Goal: Transaction & Acquisition: Obtain resource

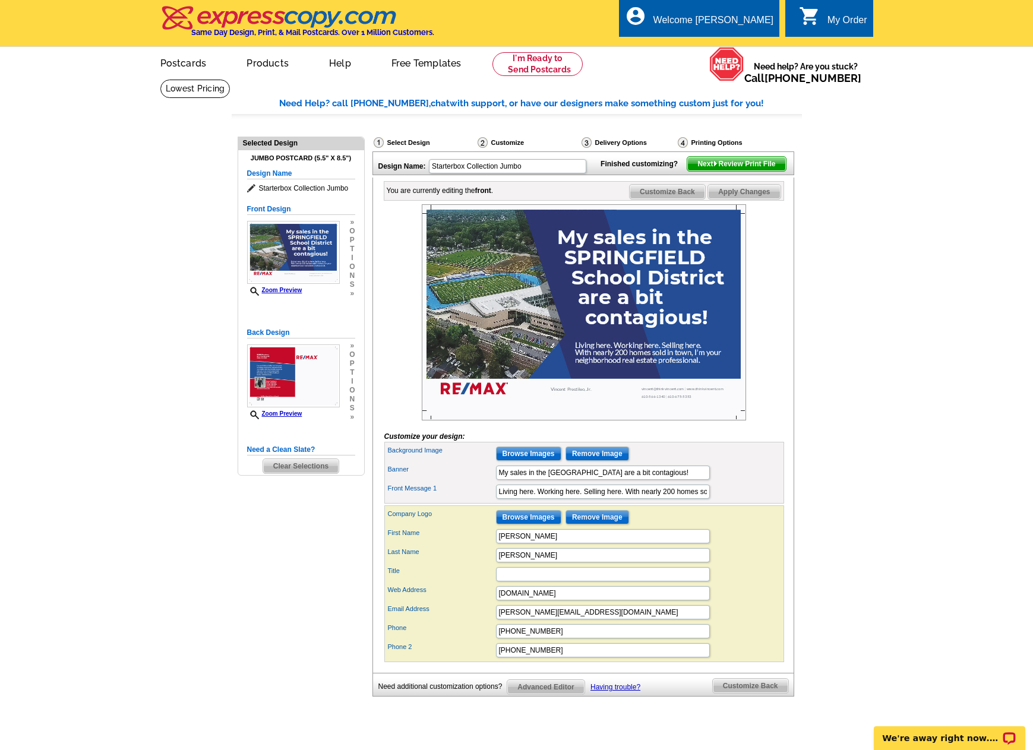
click at [548, 332] on img at bounding box center [584, 312] width 324 height 216
click at [524, 461] on input "Browse Images" at bounding box center [528, 454] width 65 height 14
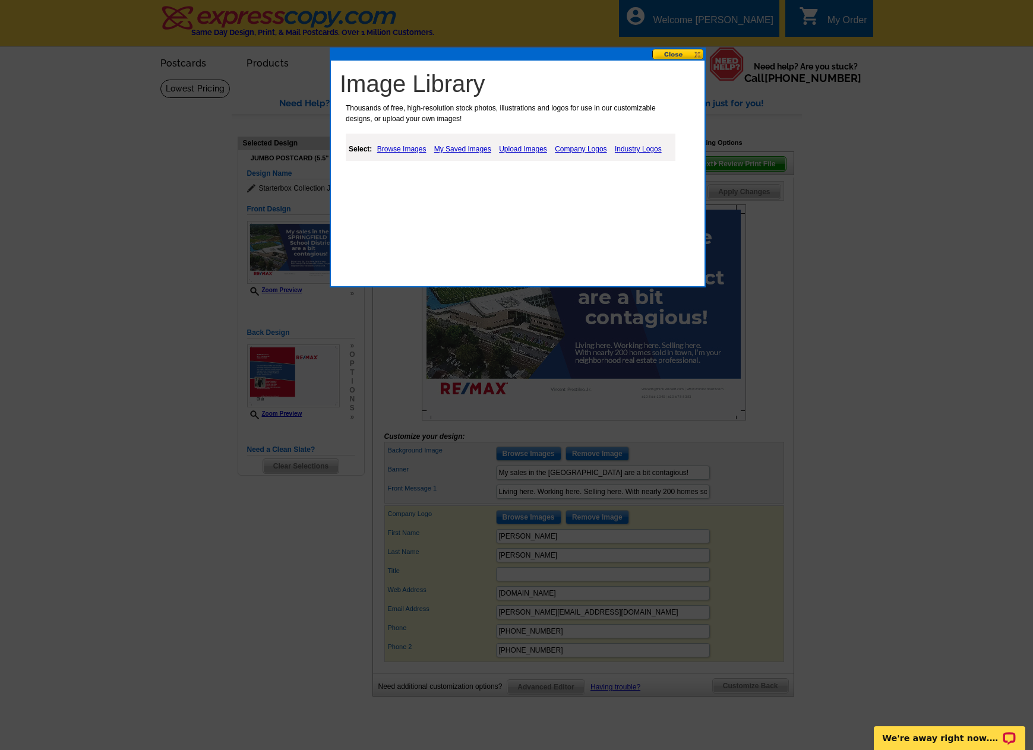
click at [514, 150] on link "Upload Images" at bounding box center [523, 149] width 54 height 14
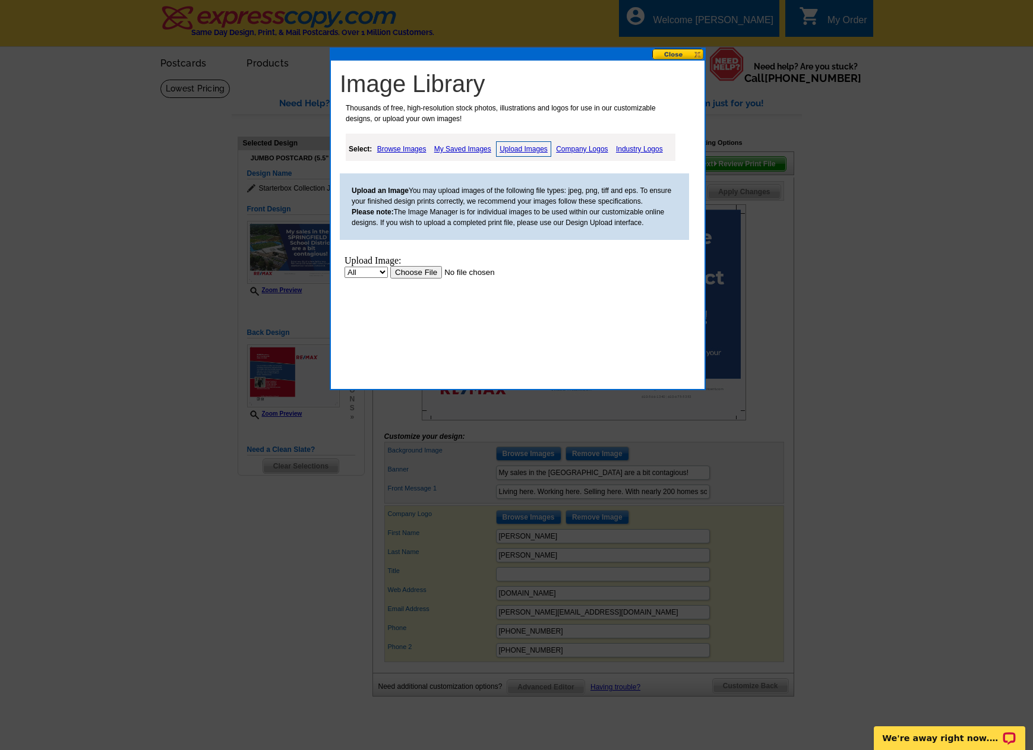
click at [431, 274] on input "file" at bounding box center [465, 272] width 150 height 12
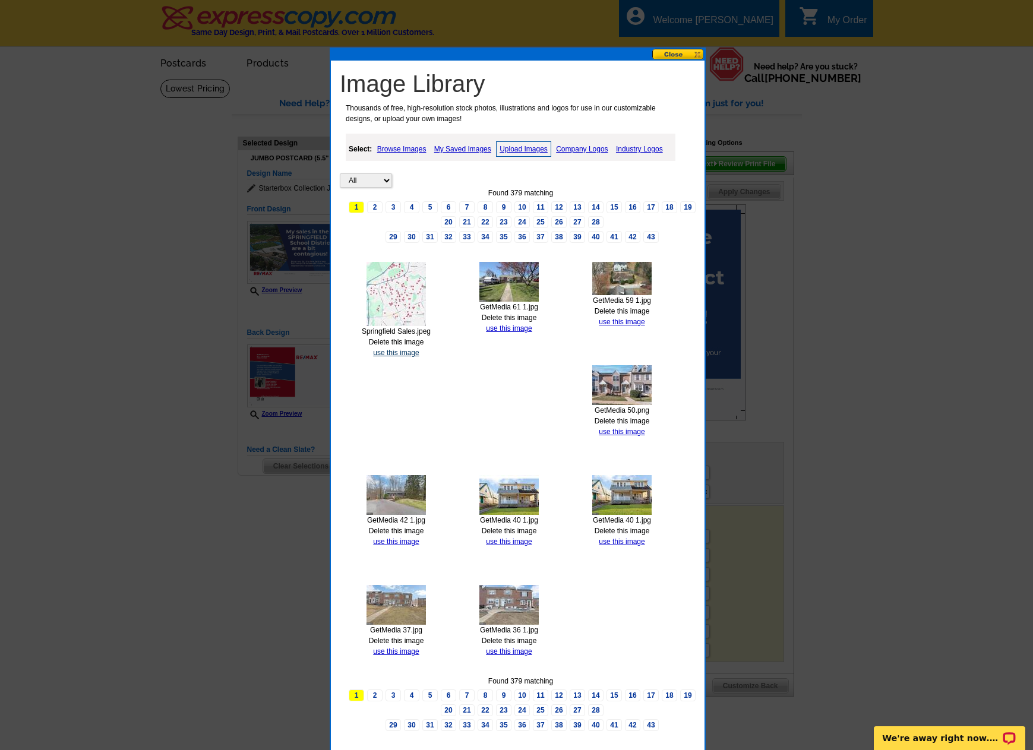
click at [396, 352] on link "use this image" at bounding box center [396, 353] width 46 height 8
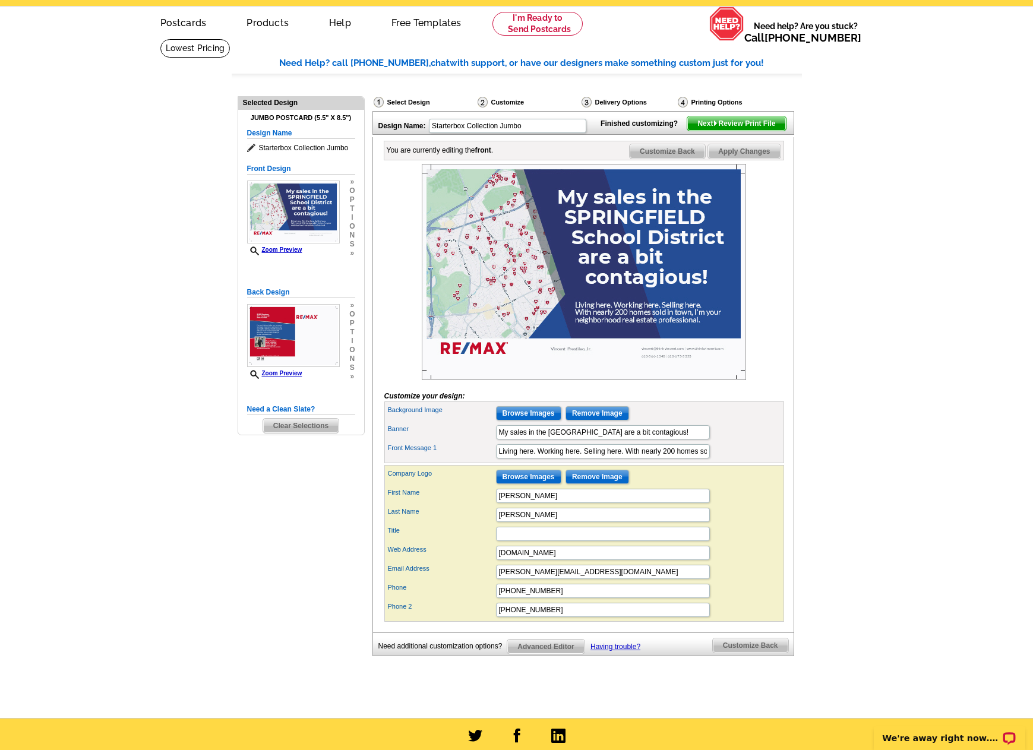
scroll to position [59, 0]
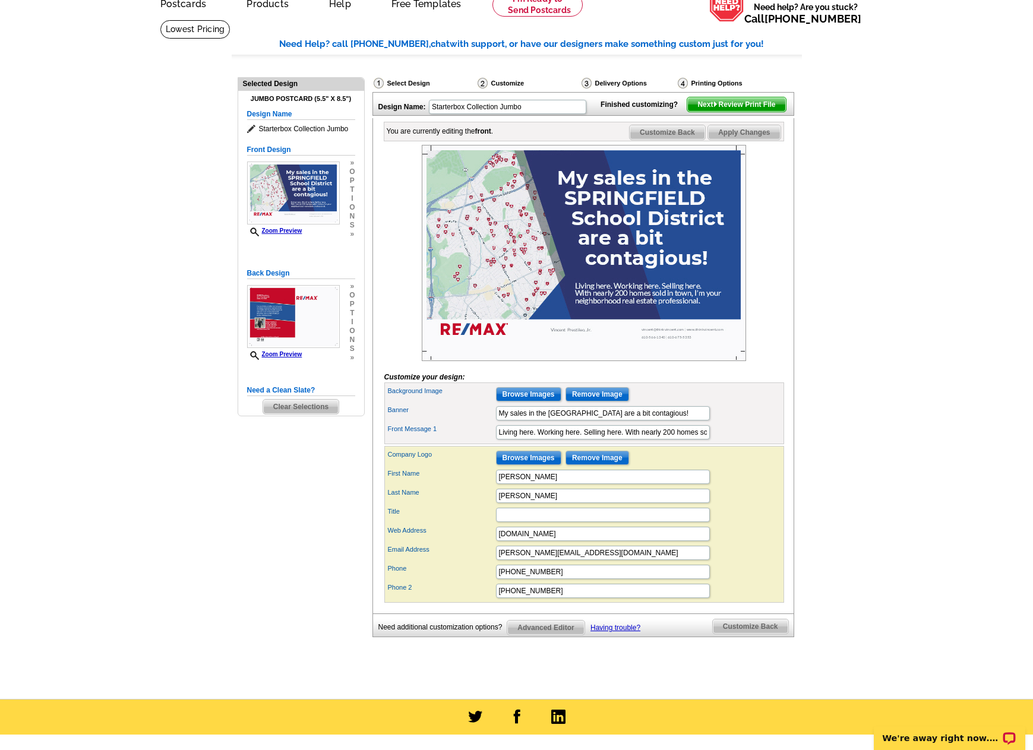
click at [749, 140] on span "Apply Changes" at bounding box center [744, 132] width 72 height 14
click at [497, 598] on input "610-675-5353" at bounding box center [603, 591] width 214 height 14
type input "c: 610-675-5353"
click at [500, 579] on input "610-566-1340" at bounding box center [603, 572] width 214 height 14
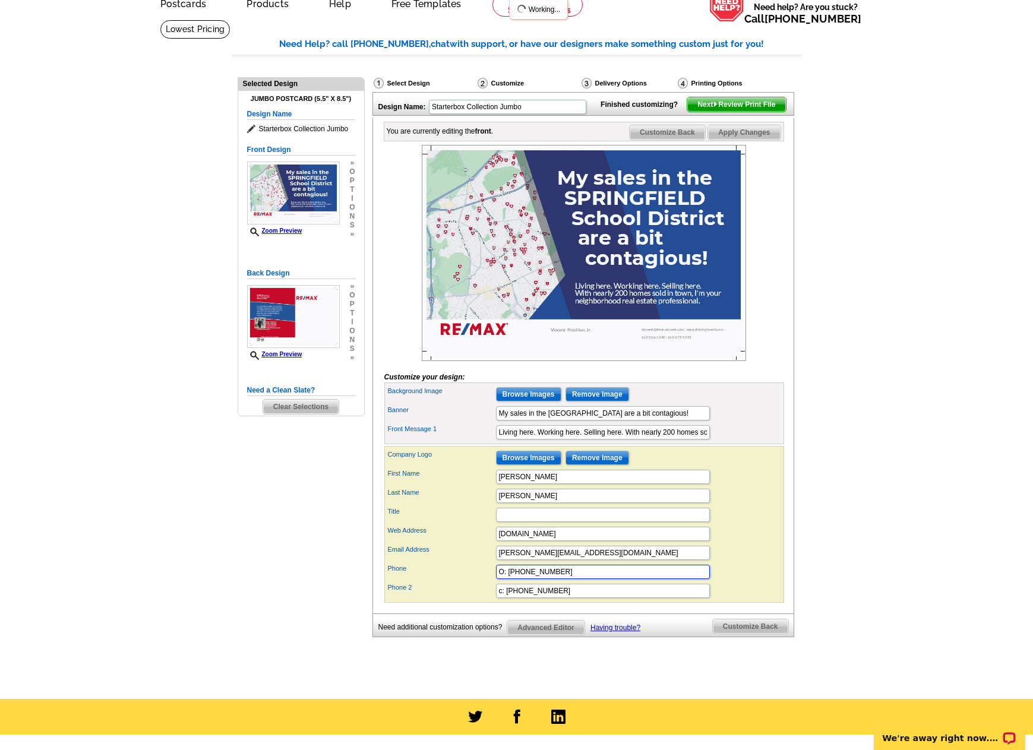
drag, startPoint x: 503, startPoint y: 590, endPoint x: 506, endPoint y: 611, distance: 21.6
click at [503, 579] on input "O: 610-566-1340" at bounding box center [603, 572] width 214 height 14
type input "o: 610-566-1340"
click at [532, 522] on input "Title" at bounding box center [603, 515] width 214 height 14
type input "Springfield Resident and TOP Producer"
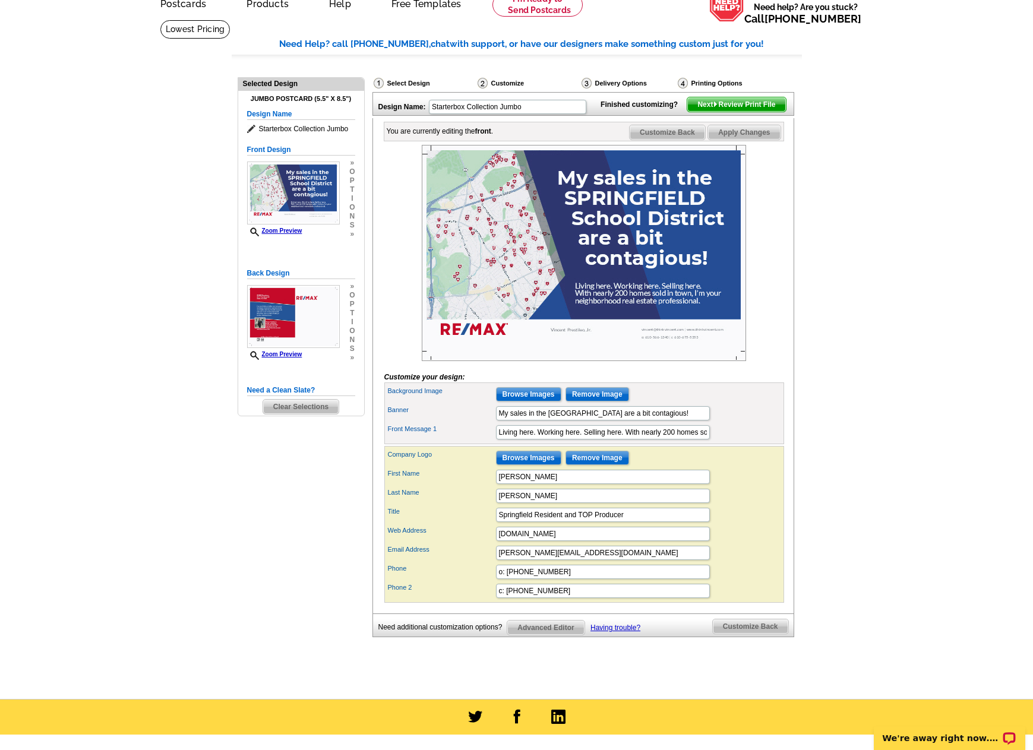
click at [796, 547] on div "Need Help? call 800-260-5887, chat with support, or have our designers make som…" at bounding box center [517, 362] width 570 height 651
click at [754, 563] on div "Email Address vincent@thinkvincent.com" at bounding box center [584, 553] width 395 height 19
click at [758, 634] on span "Customize Back" at bounding box center [750, 627] width 75 height 14
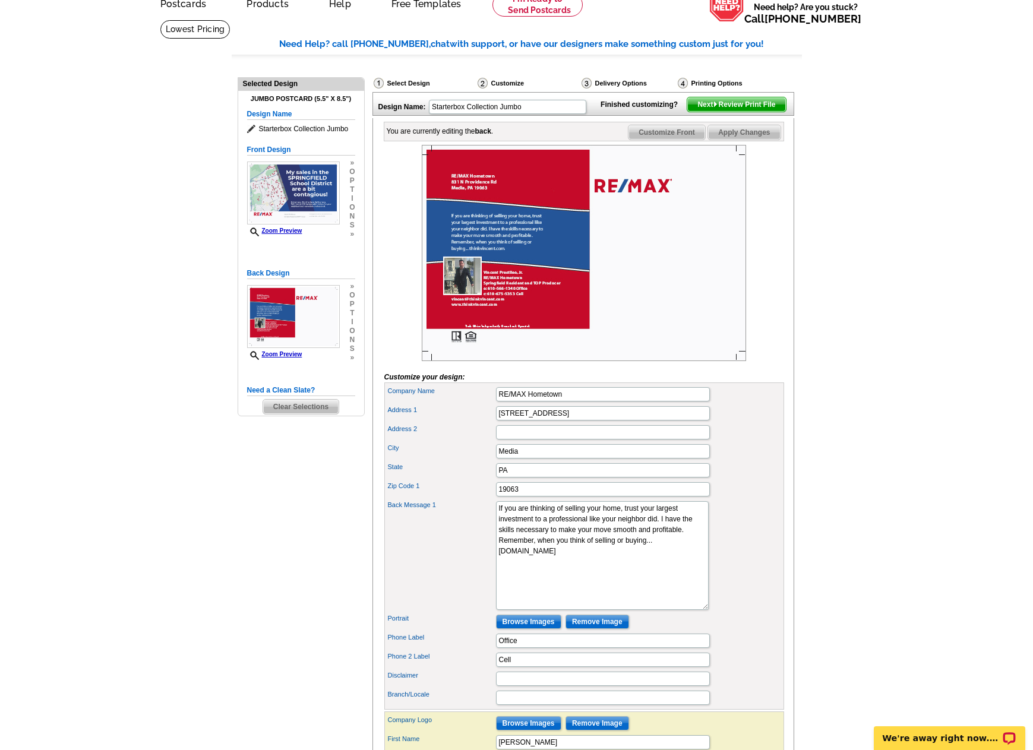
drag, startPoint x: 674, startPoint y: 567, endPoint x: 682, endPoint y: 637, distance: 70.5
click at [682, 613] on div "Back Message 1 If you are thinking of selling your home, trust your largest inv…" at bounding box center [584, 555] width 395 height 113
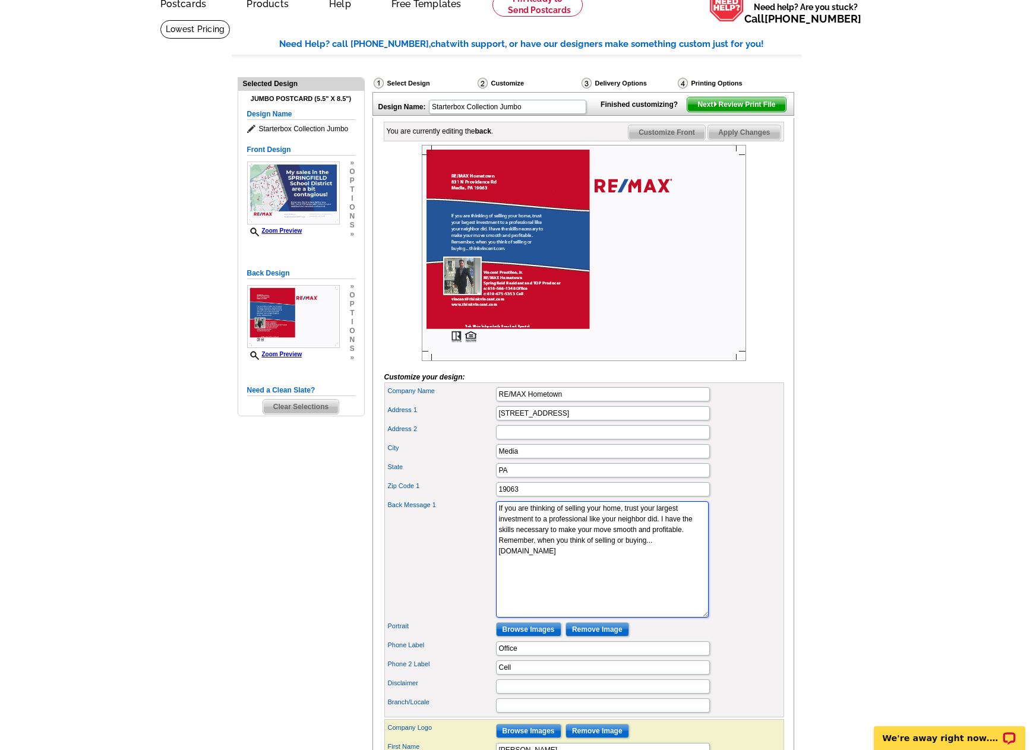
drag, startPoint x: 634, startPoint y: 573, endPoint x: 479, endPoint y: 512, distance: 166.7
click at [479, 512] on div "Company Name RE/MAX Hometown Address 1 831 N Providence Rd Address 2 City Media…" at bounding box center [584, 550] width 400 height 335
click at [667, 553] on textarea "If you are thinking of selling your home, trust your largest investment to a pr…" at bounding box center [602, 559] width 213 height 116
drag, startPoint x: 611, startPoint y: 572, endPoint x: 613, endPoint y: 578, distance: 6.2
click at [613, 578] on textarea "If you are thinking of selling your home, trust your largest investment to a pr…" at bounding box center [602, 559] width 213 height 116
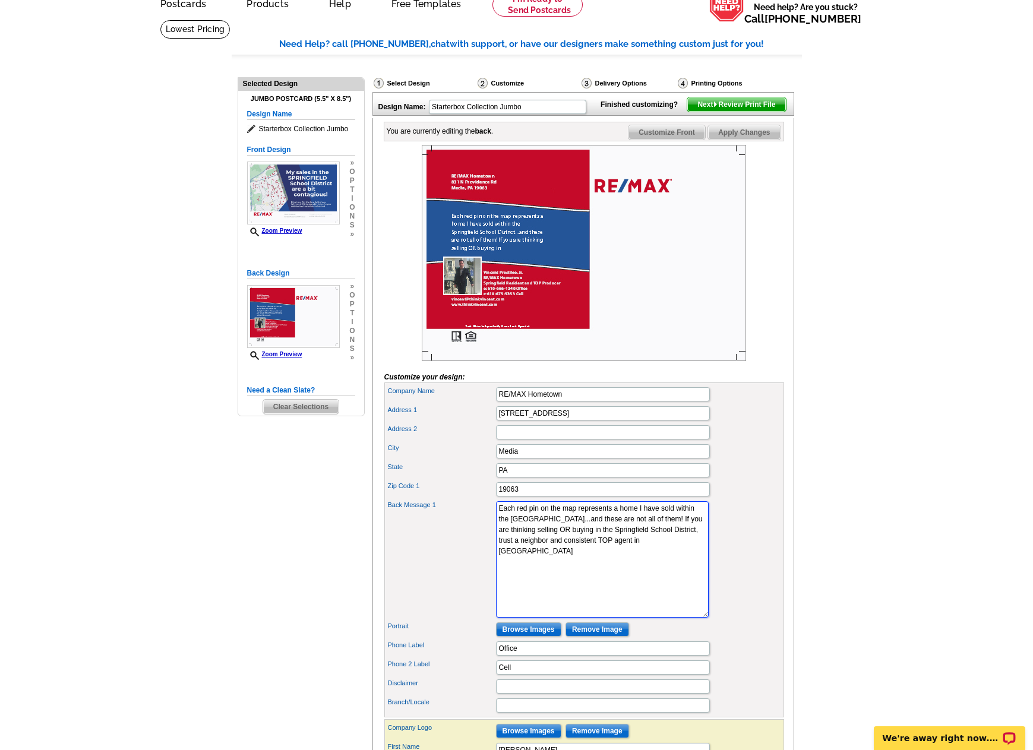
click at [569, 569] on textarea "If you are thinking of selling your home, trust your largest investment to a pr…" at bounding box center [602, 559] width 213 height 116
paste textarea "with nearly 200 homes sold"
click at [581, 584] on textarea "If you are thinking of selling your home, trust your largest investment to a pr…" at bounding box center [602, 559] width 213 height 116
click at [667, 571] on textarea "If you are thinking of selling your home, trust your largest investment to a pr…" at bounding box center [602, 559] width 213 height 116
click at [596, 582] on textarea "If you are thinking of selling your home, trust your largest investment to a pr…" at bounding box center [602, 559] width 213 height 116
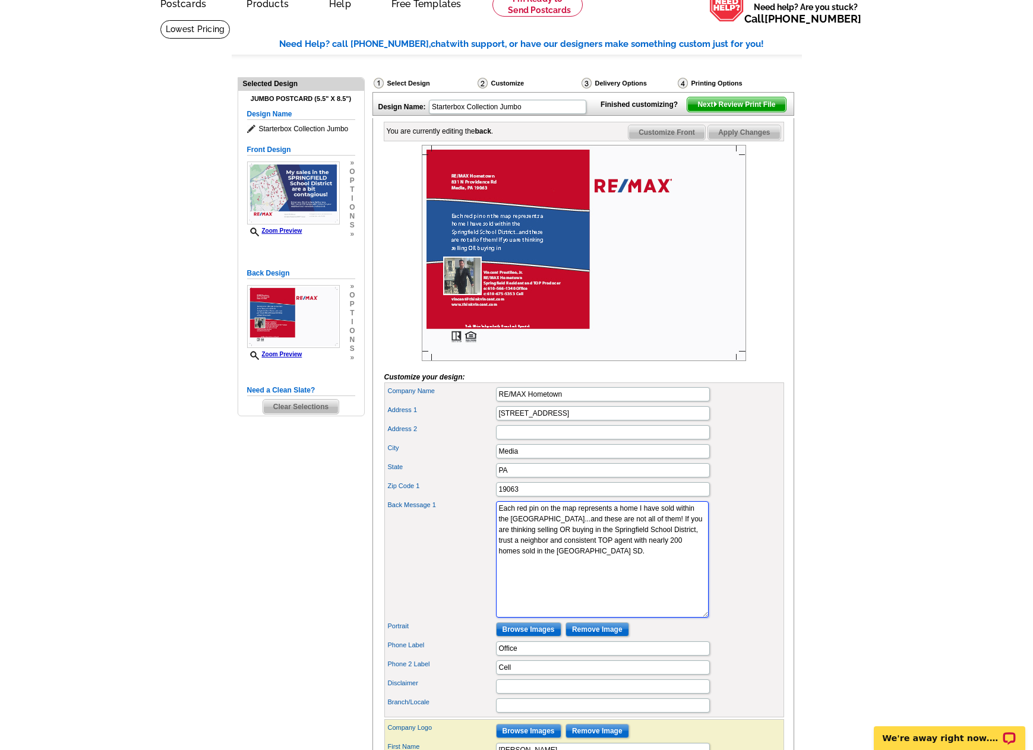
click at [592, 548] on textarea "If you are thinking of selling your home, trust your largest investment to a pr…" at bounding box center [602, 559] width 213 height 116
click at [559, 582] on textarea "If you are thinking of selling your home, trust your largest investment to a pr…" at bounding box center [602, 559] width 213 height 116
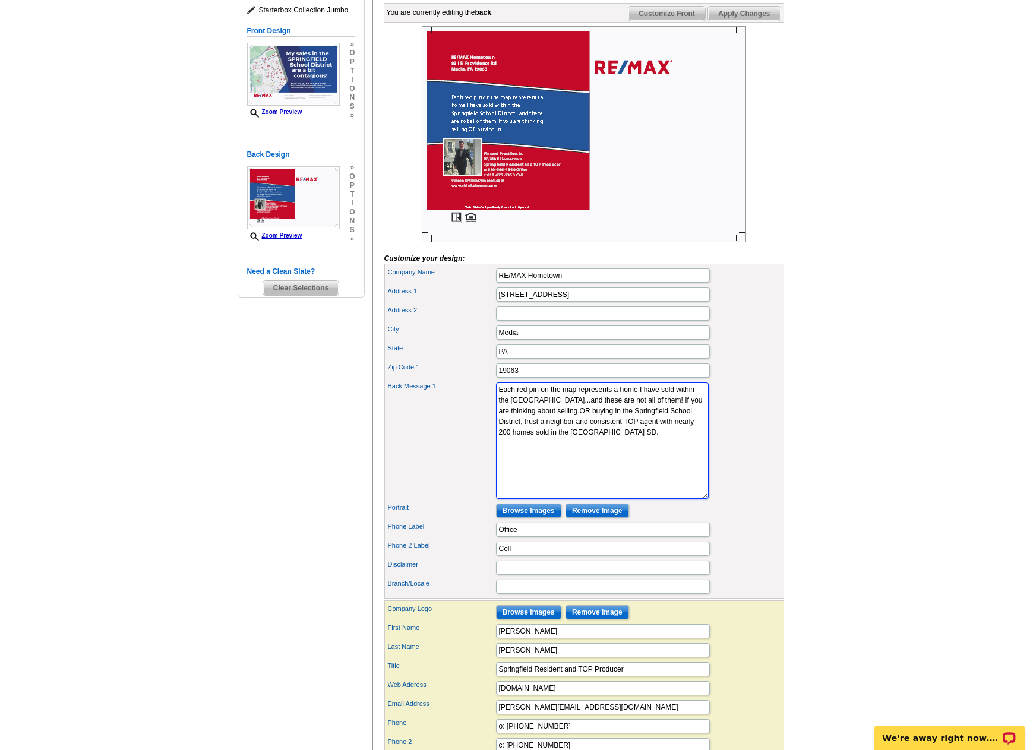
scroll to position [238, 0]
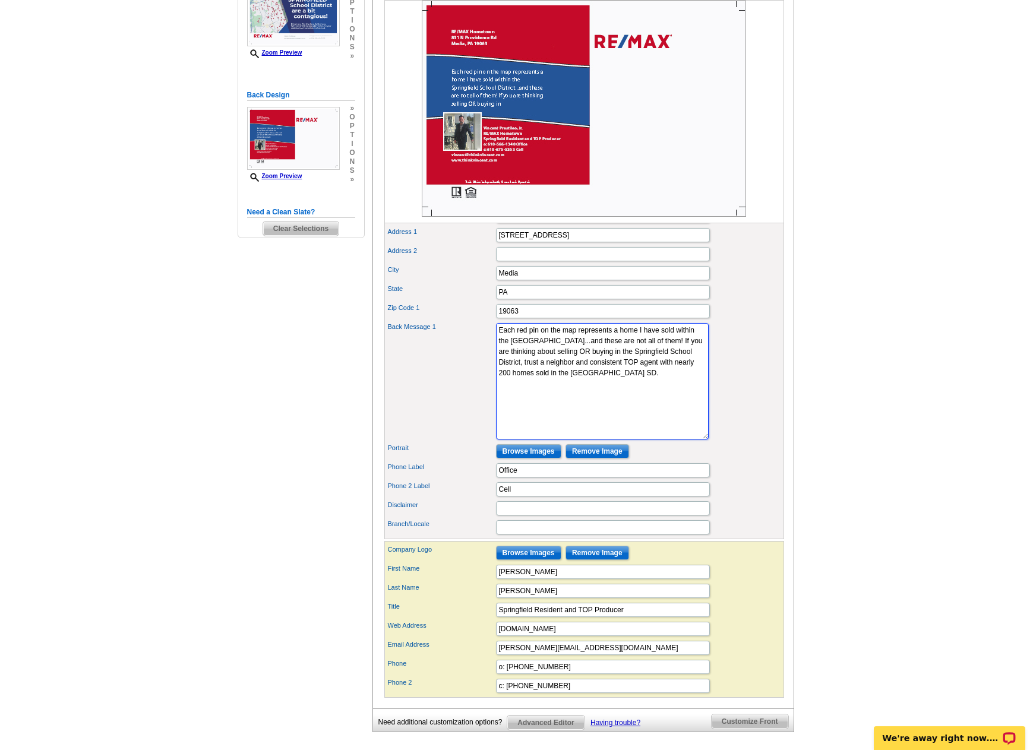
type textarea "Each red pin on the map represents a home I have sold within the Springfield Sc…"
drag, startPoint x: 523, startPoint y: 493, endPoint x: 471, endPoint y: 492, distance: 52.3
click at [471, 480] on div "Phone Label Office" at bounding box center [584, 470] width 395 height 19
drag, startPoint x: 519, startPoint y: 509, endPoint x: 534, endPoint y: 544, distance: 37.8
click at [463, 499] on div "Phone 2 Label Cell" at bounding box center [584, 489] width 395 height 19
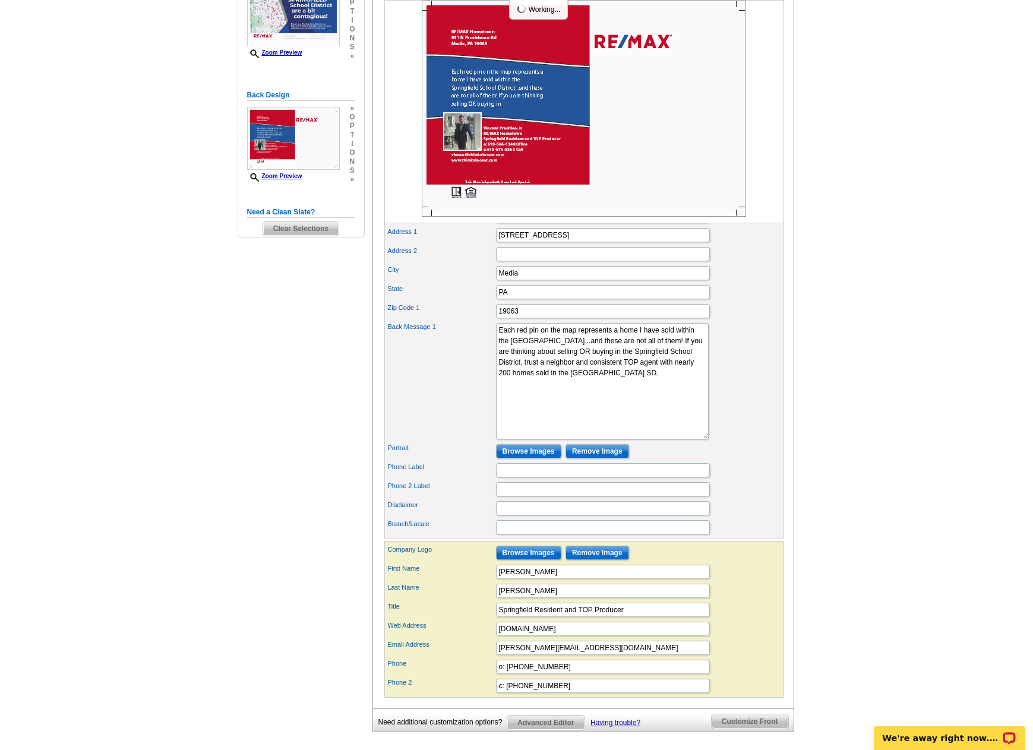
click at [741, 461] on div "Portrait Browse Images Remove Image" at bounding box center [584, 451] width 395 height 19
click at [649, 516] on input "Disclaimer" at bounding box center [603, 508] width 214 height 14
click at [755, 420] on div "Back Message 1 If you are thinking of selling your home, trust your largest inv…" at bounding box center [584, 381] width 395 height 121
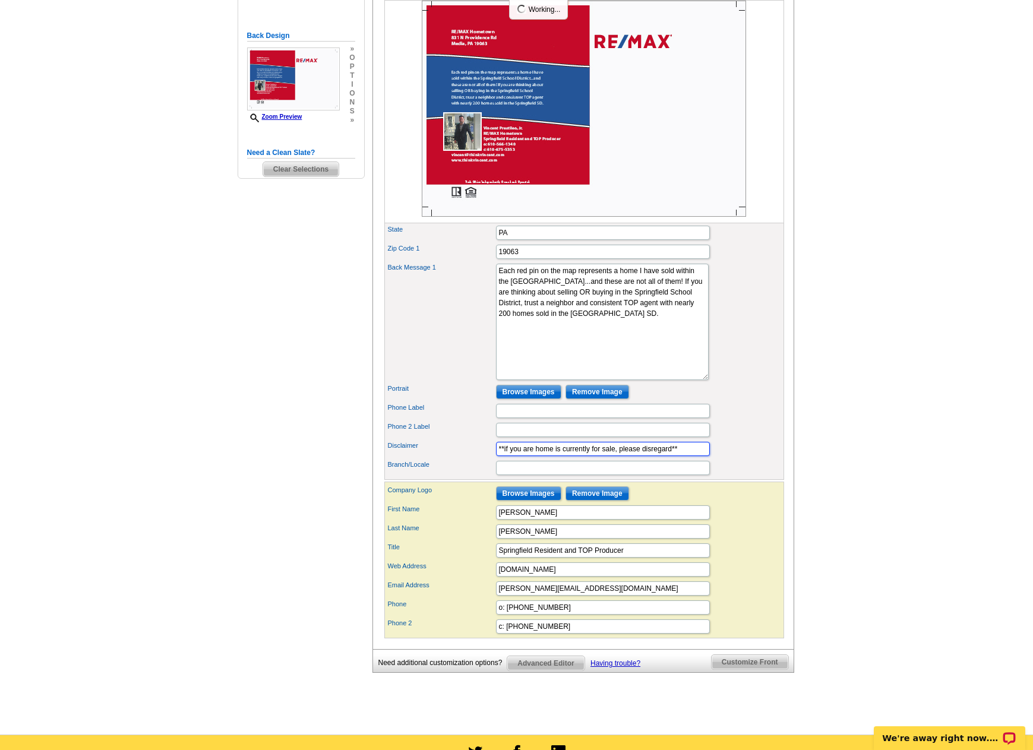
click at [534, 456] on input "**if you are home is currently for sale, please disregard**" at bounding box center [603, 449] width 214 height 14
type input "**if your home is currently for sale, please disregard**"
click at [739, 522] on div "First Name Vincent" at bounding box center [584, 512] width 395 height 19
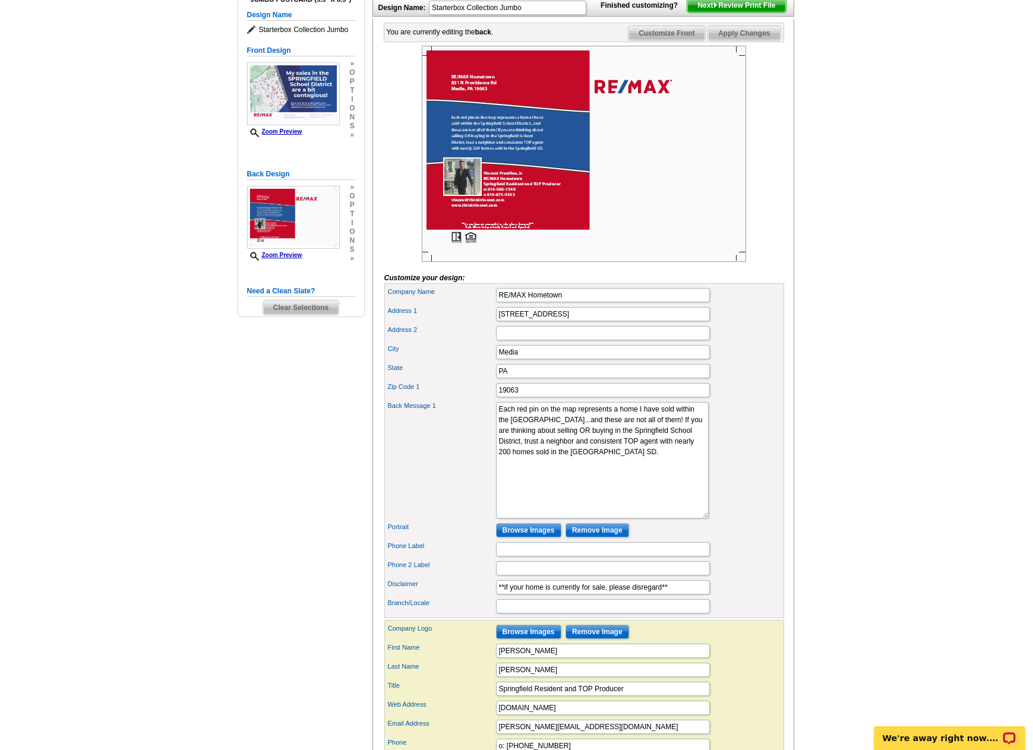
scroll to position [178, 0]
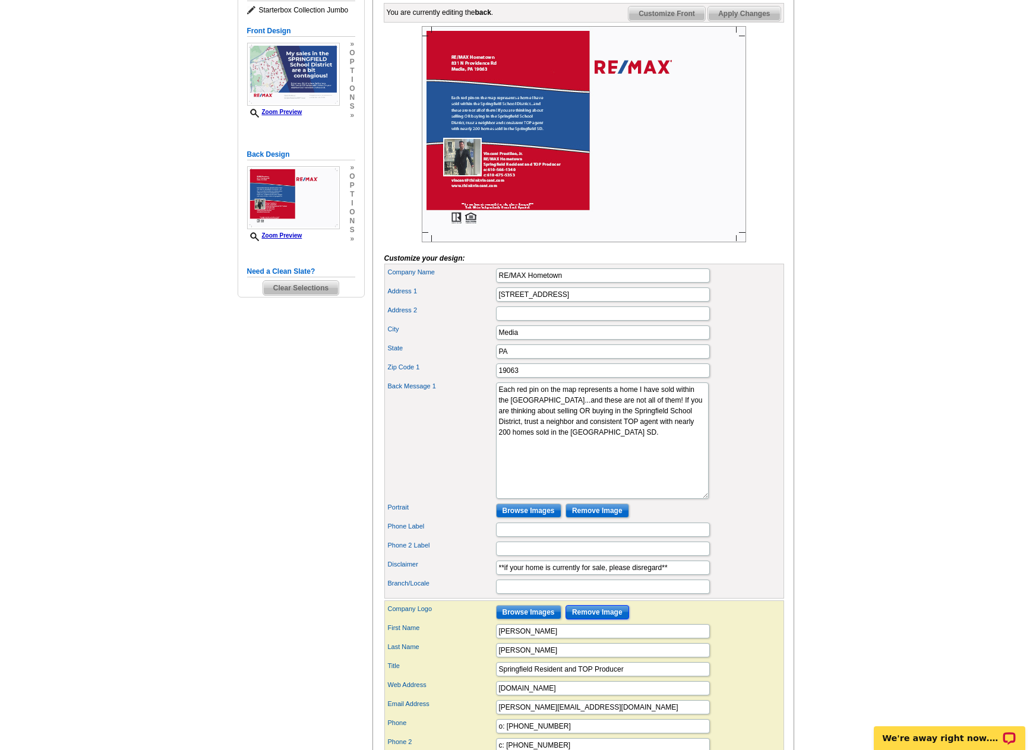
click at [588, 620] on input "Remove Image" at bounding box center [598, 612] width 64 height 14
click at [543, 620] on input "Browse Images" at bounding box center [528, 612] width 65 height 14
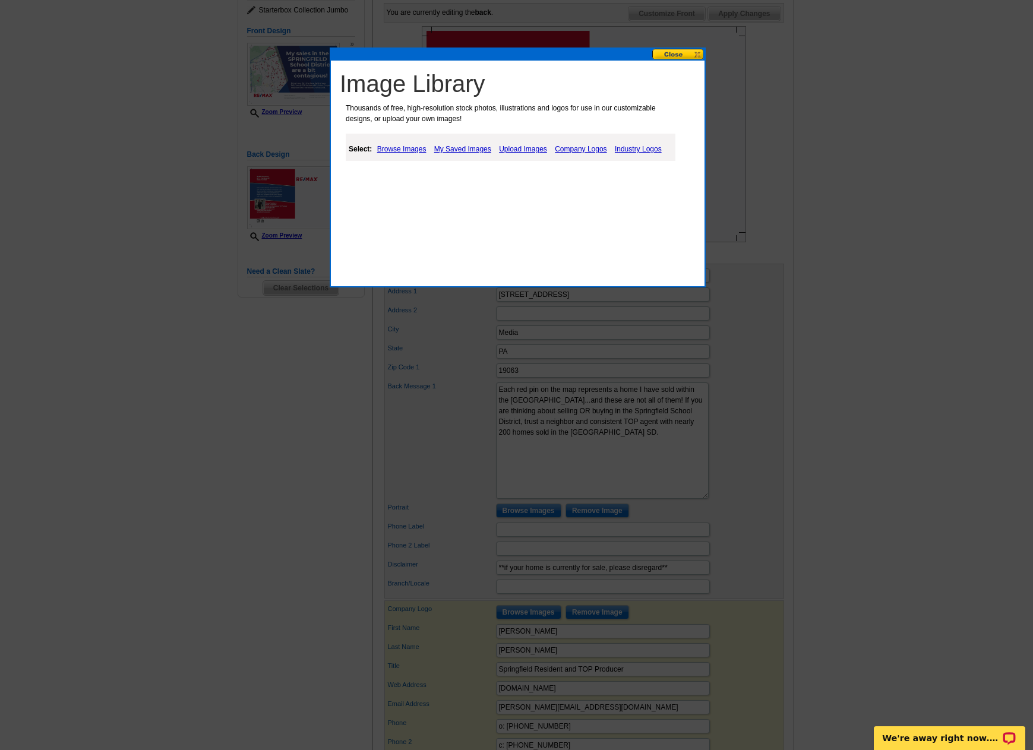
click at [512, 149] on link "Upload Images" at bounding box center [523, 149] width 54 height 14
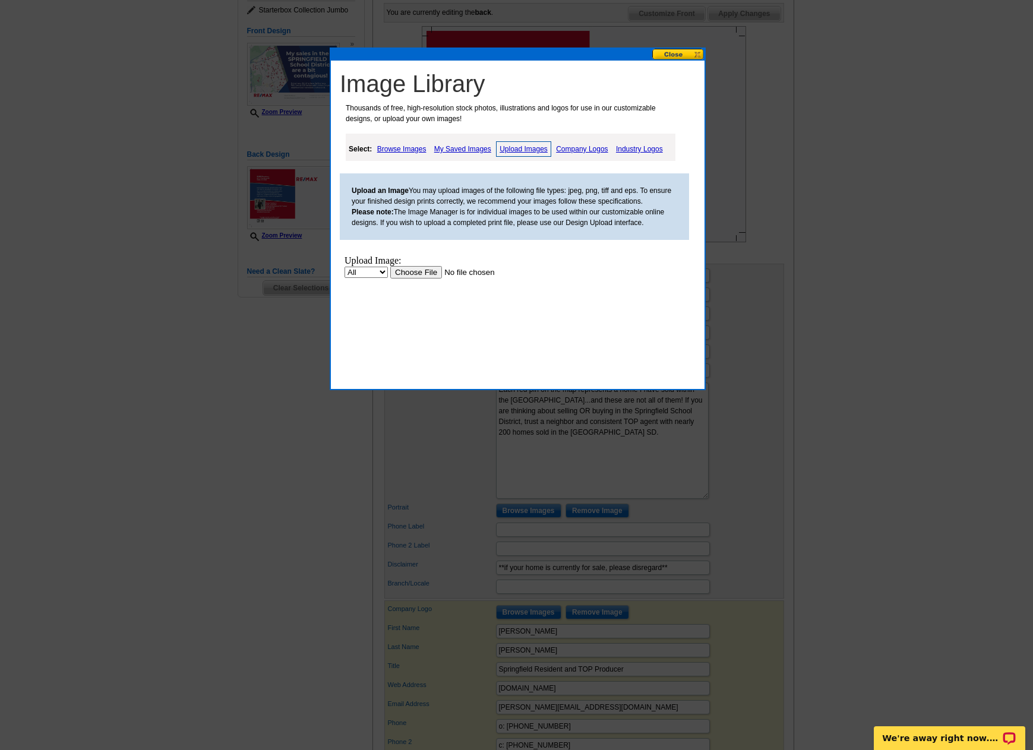
scroll to position [0, 0]
click at [417, 278] on input "file" at bounding box center [465, 272] width 150 height 12
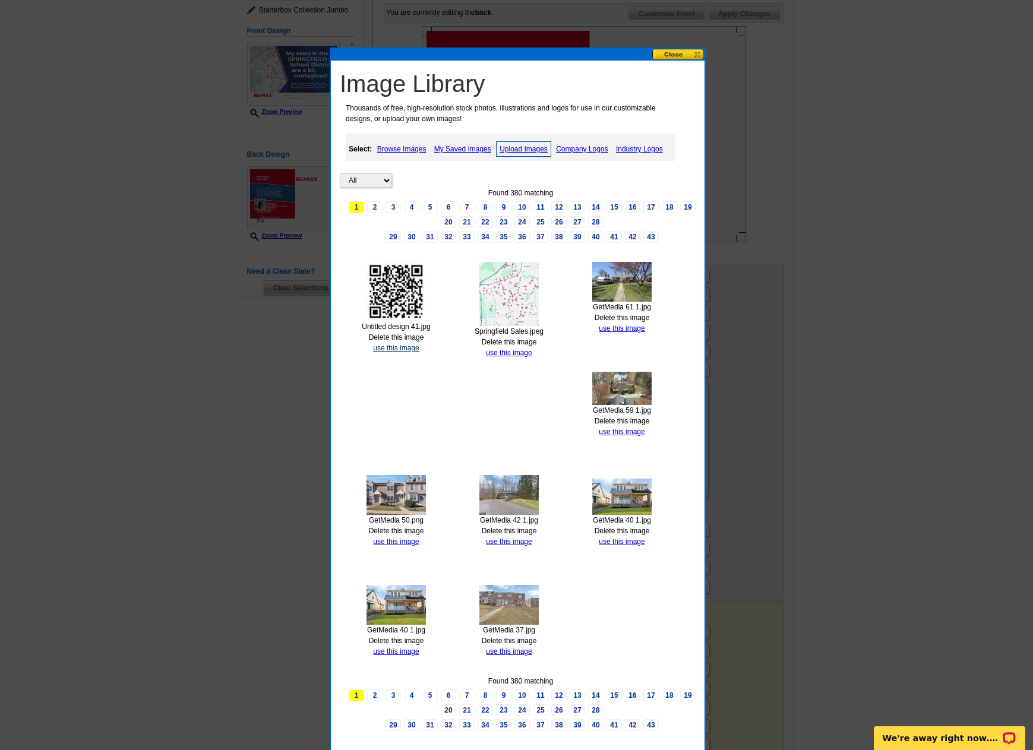
click at [408, 346] on link "use this image" at bounding box center [396, 348] width 46 height 8
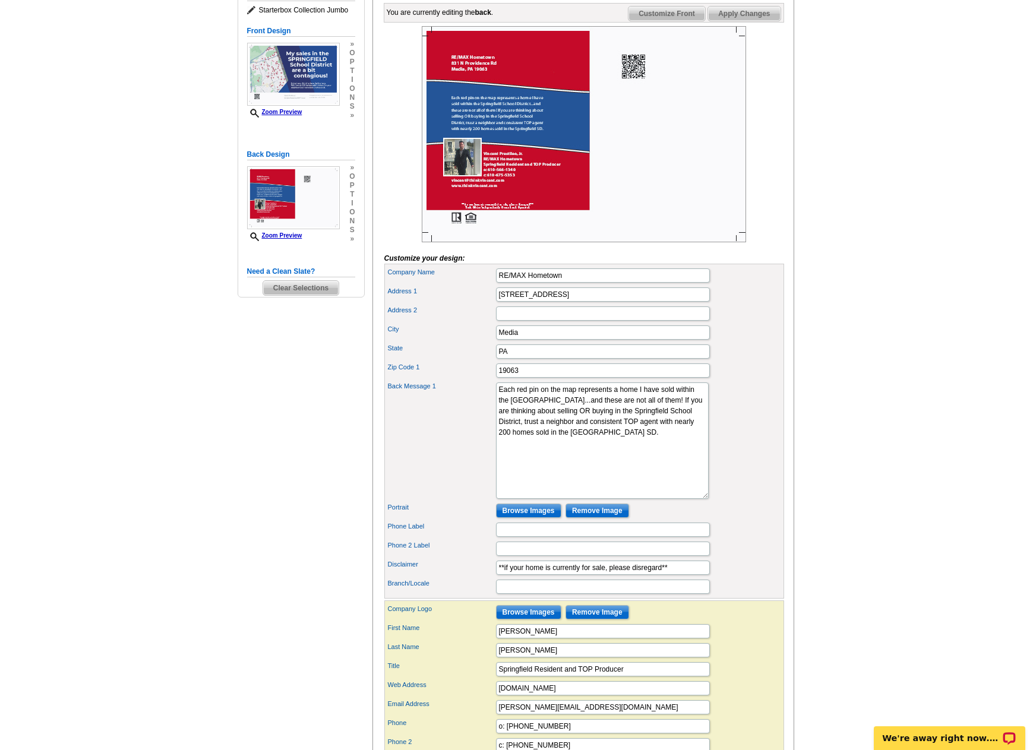
scroll to position [357, 0]
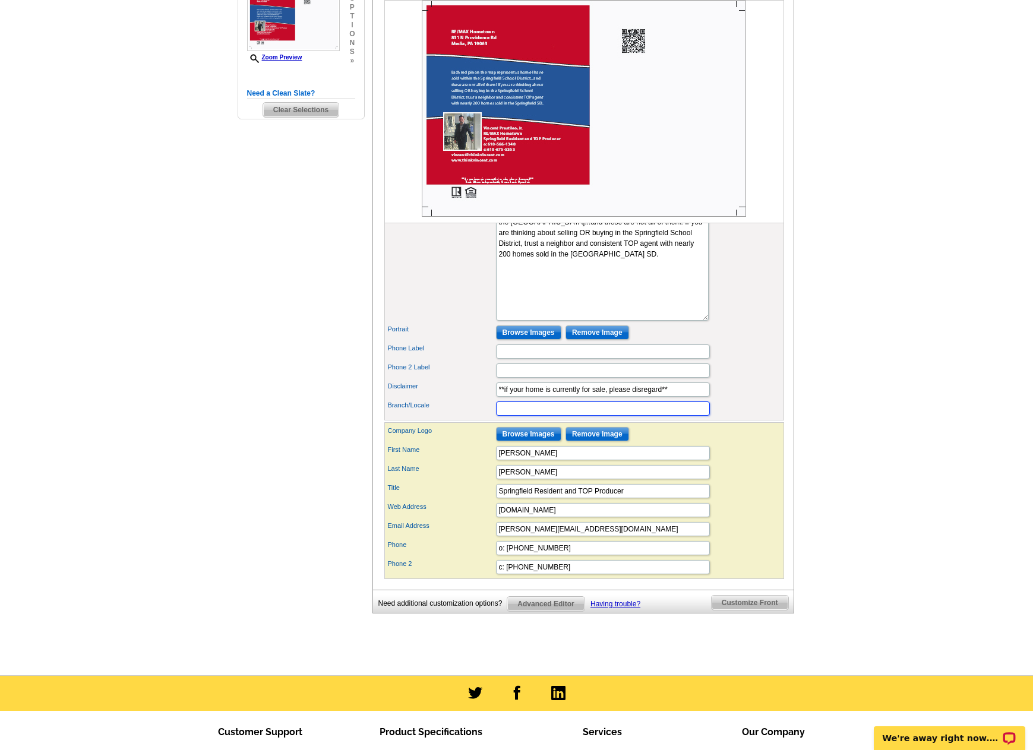
click at [629, 416] on input "Branch/Locale" at bounding box center [603, 409] width 214 height 14
click at [752, 444] on div "Company Logo Browse Images Remove Image" at bounding box center [584, 434] width 395 height 19
click at [636, 416] on input "noewfniwefpinwefin" at bounding box center [603, 409] width 214 height 14
click at [635, 416] on input "noewfniwefpinwefin" at bounding box center [603, 409] width 214 height 14
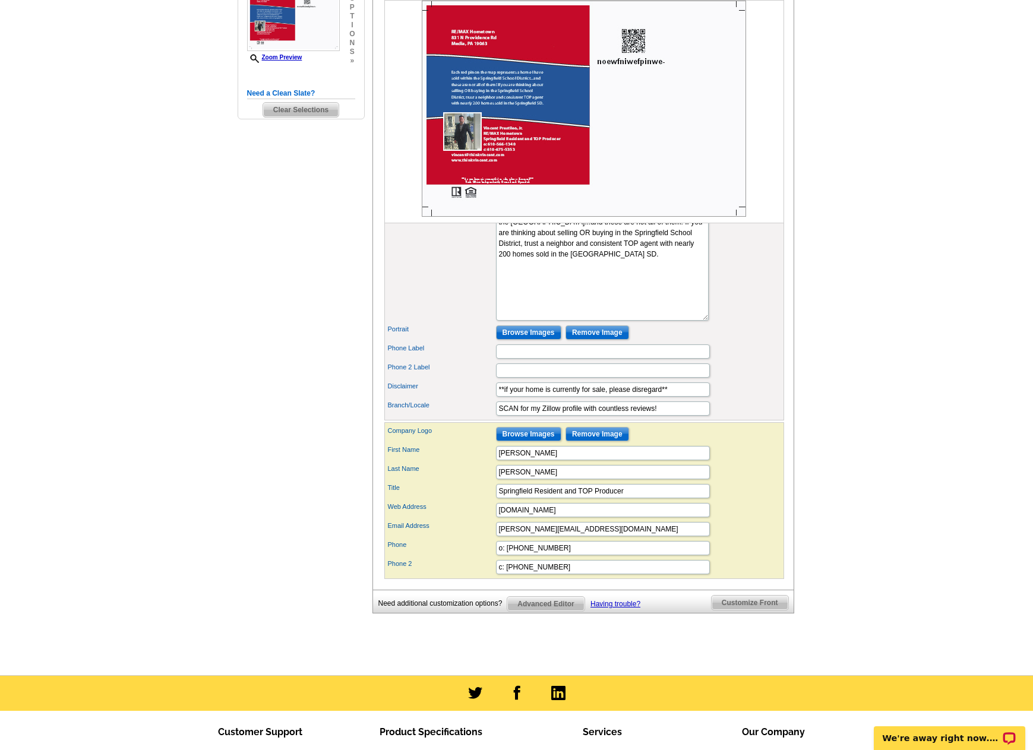
click at [734, 342] on div "Portrait Browse Images Remove Image" at bounding box center [584, 332] width 395 height 19
click at [683, 416] on input "SCAN for my Zillow profile with countless reviews!" at bounding box center [603, 409] width 214 height 14
click at [676, 416] on input "SCAN for my Zillow profile with countless reviews!" at bounding box center [603, 409] width 214 height 14
drag, startPoint x: 629, startPoint y: 429, endPoint x: 543, endPoint y: 430, distance: 86.2
click at [543, 416] on input "SCAN for my Zillow profile with countless reviews!" at bounding box center [603, 409] width 214 height 14
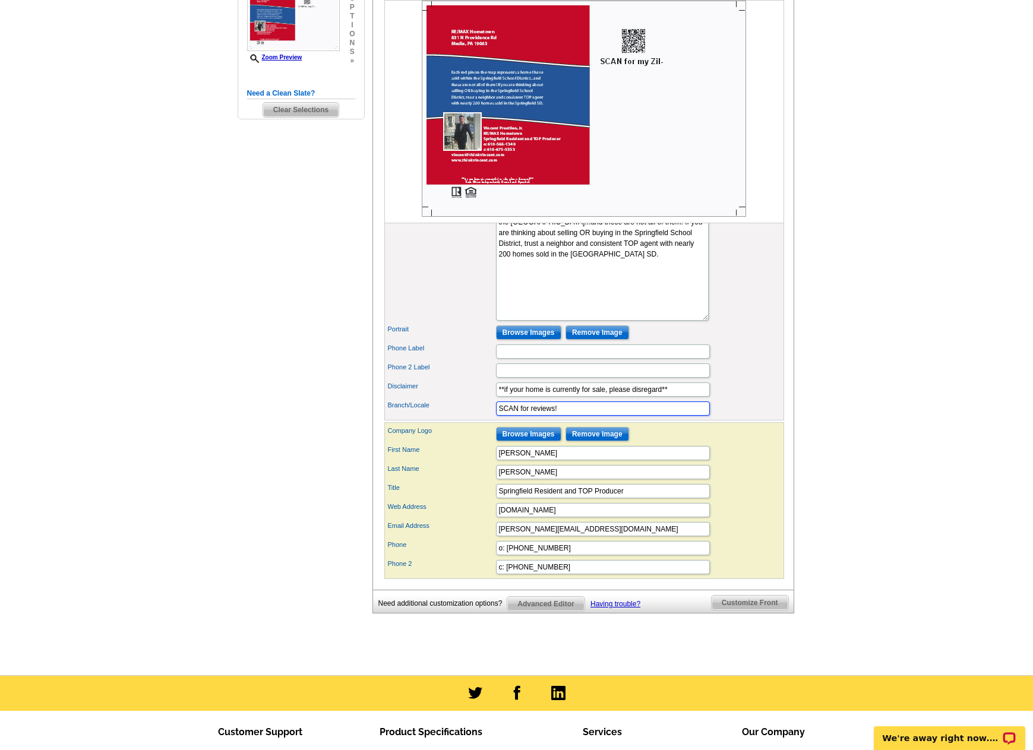
type input "SCAN for reviews!"
click at [747, 501] on div "Title Springfield Resident and TOP Producer" at bounding box center [584, 491] width 395 height 19
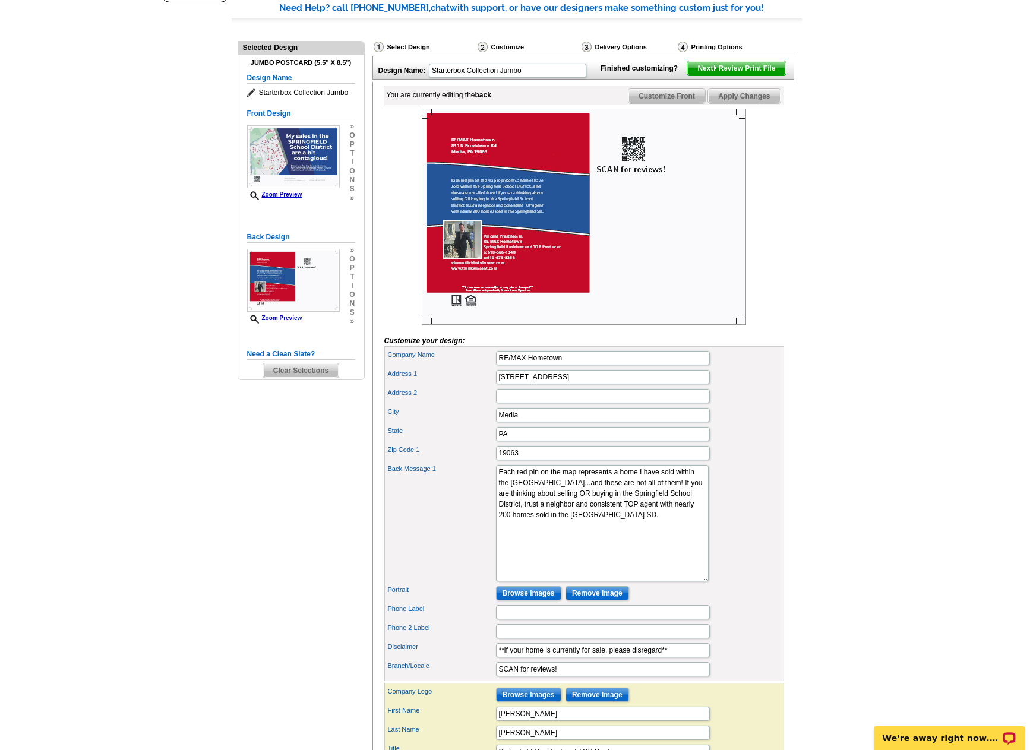
scroll to position [0, 0]
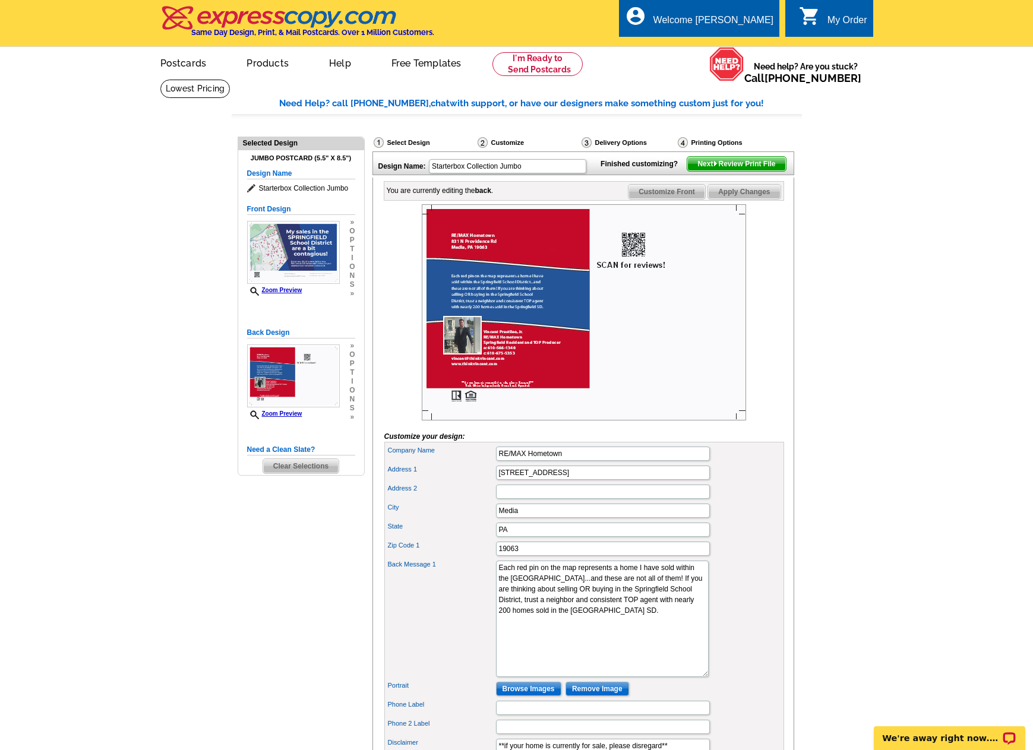
click at [750, 171] on span "Next Review Print File" at bounding box center [736, 164] width 98 height 14
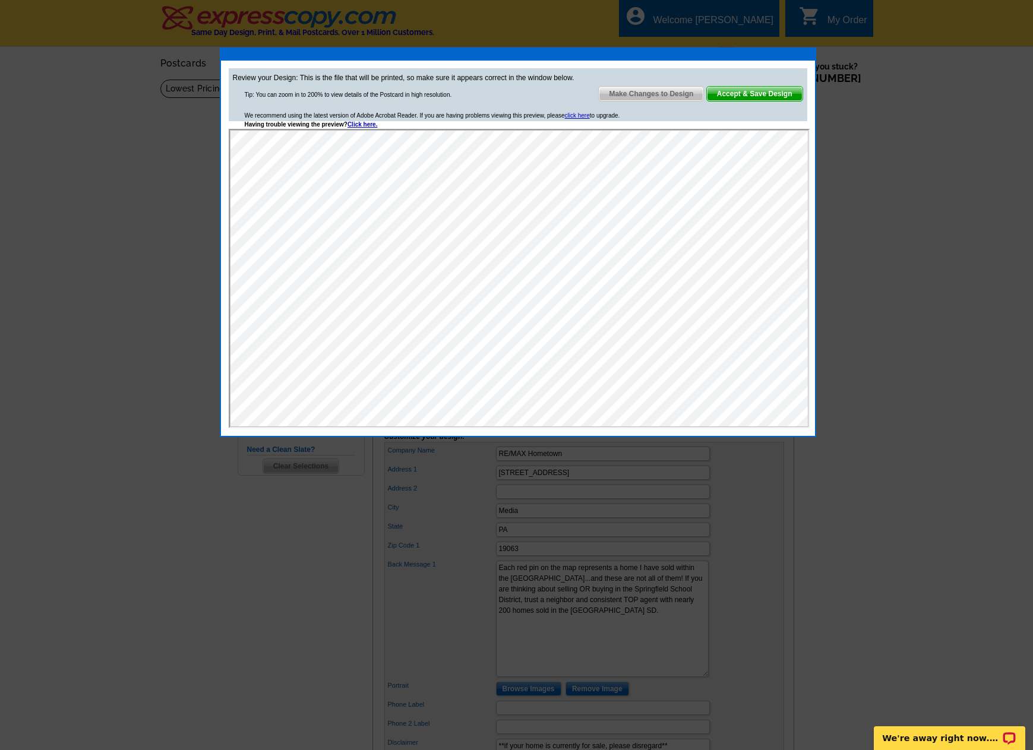
click at [748, 98] on span "Accept & Save Design" at bounding box center [755, 94] width 96 height 14
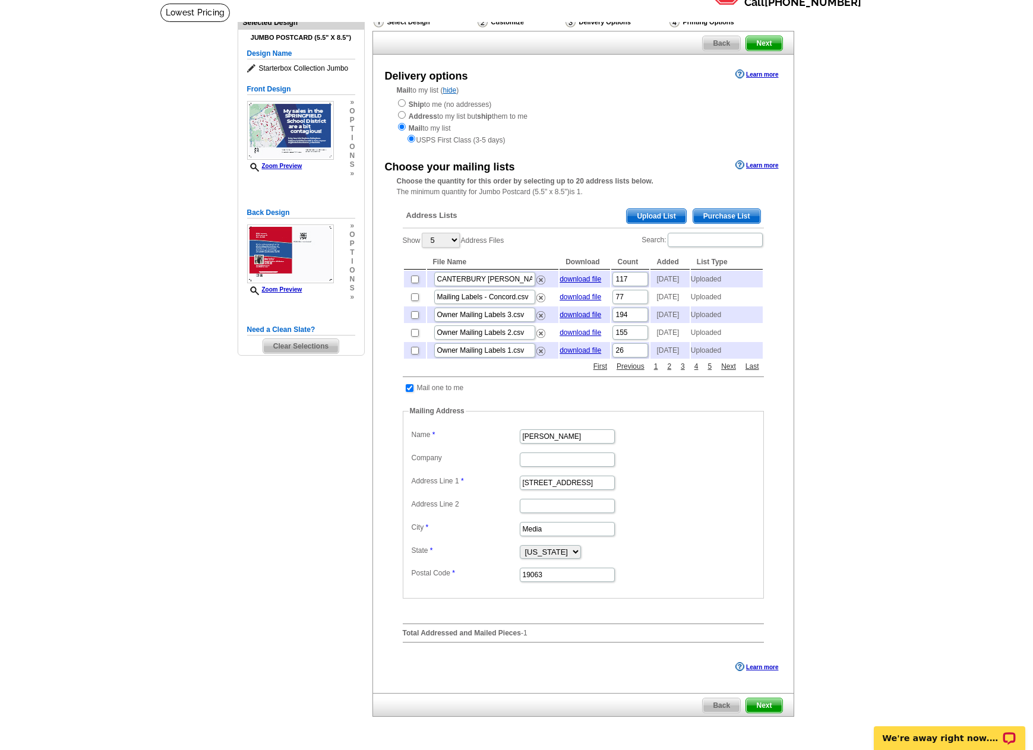
scroll to position [59, 0]
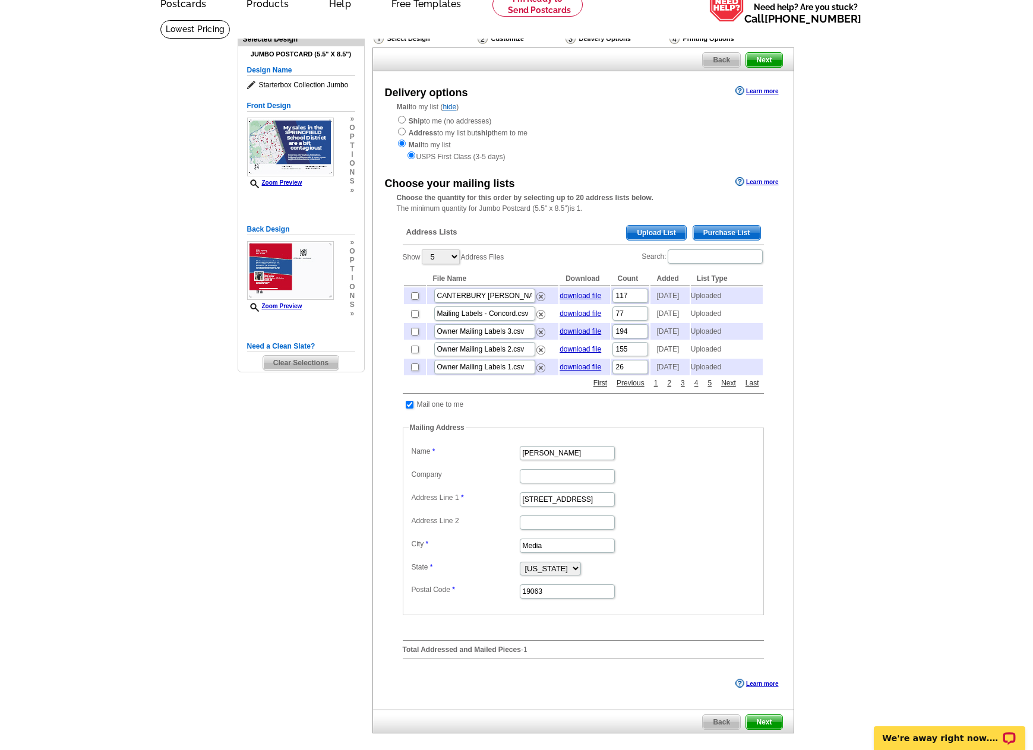
click at [717, 238] on span "Purchase List" at bounding box center [726, 233] width 67 height 14
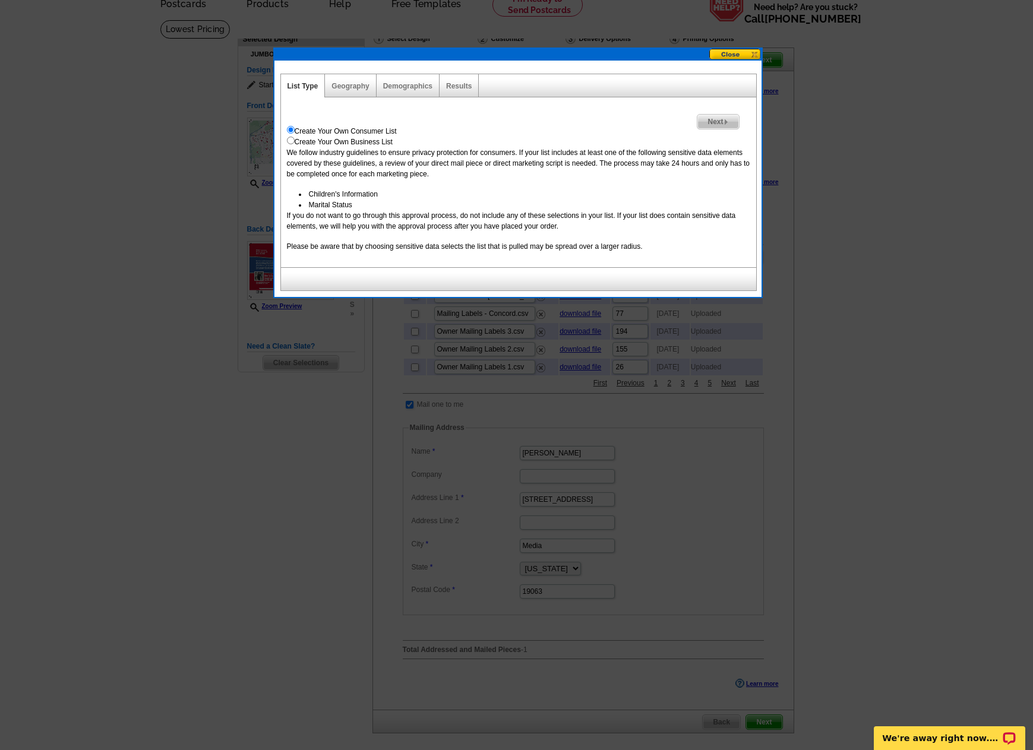
click at [709, 121] on span "Next" at bounding box center [718, 122] width 41 height 14
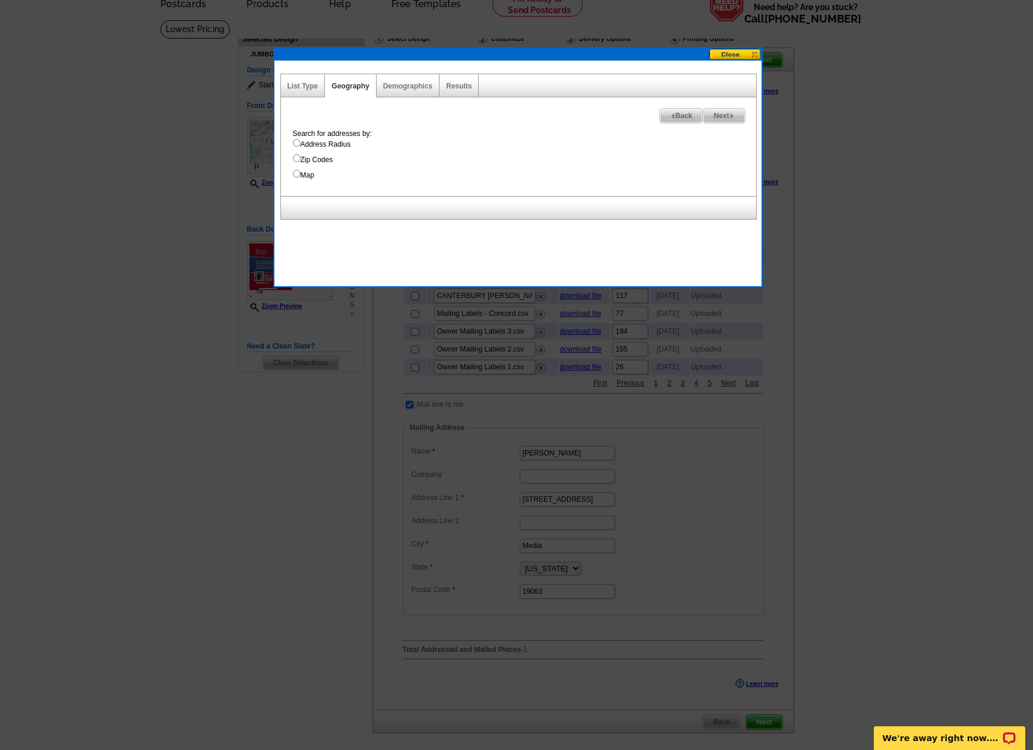
click at [295, 174] on input "Map" at bounding box center [297, 174] width 8 height 8
radio input "true"
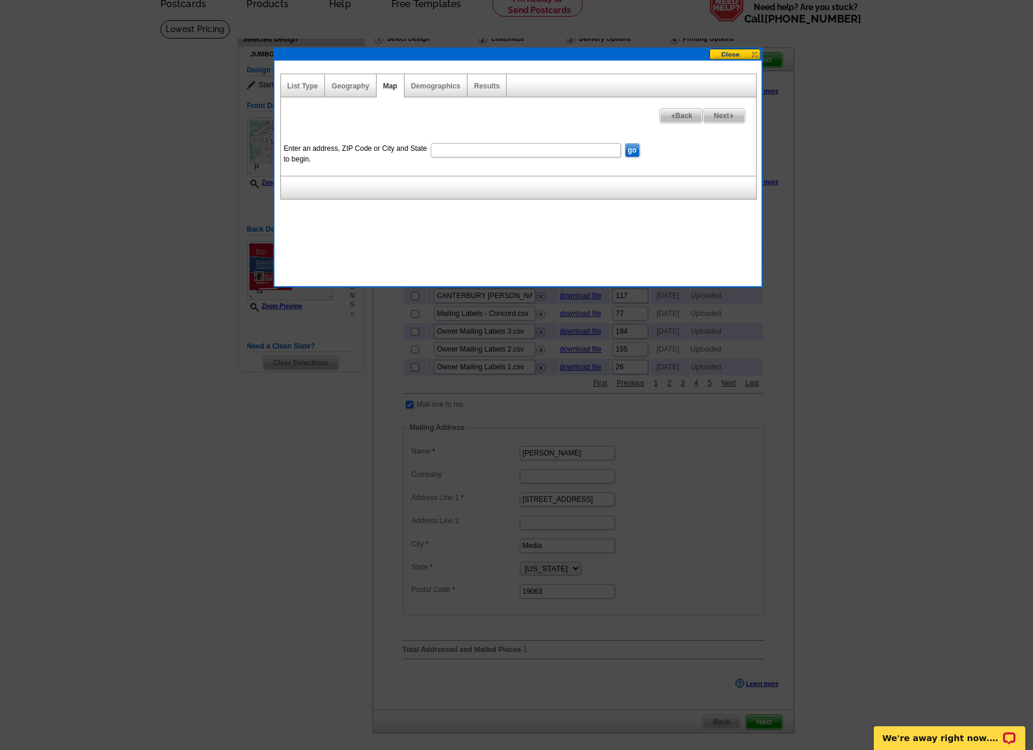
click at [527, 151] on input "Enter an address, ZIP Code or City and State to begin." at bounding box center [526, 150] width 190 height 14
type input "19064"
click at [633, 152] on input "go" at bounding box center [632, 150] width 15 height 14
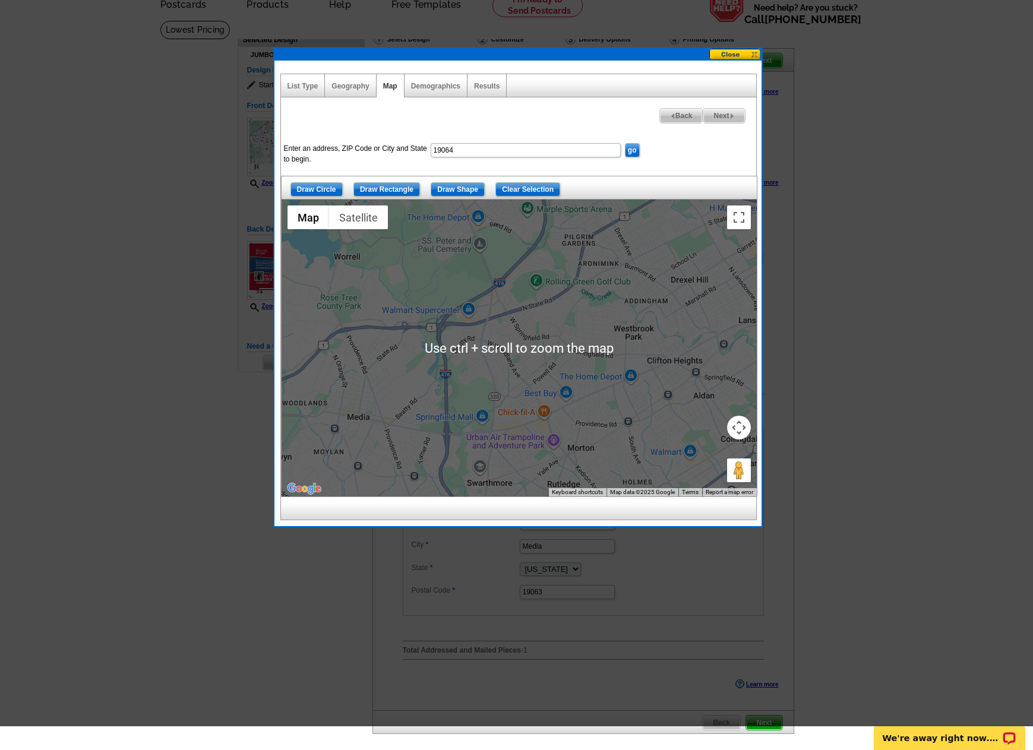
scroll to position [0, 0]
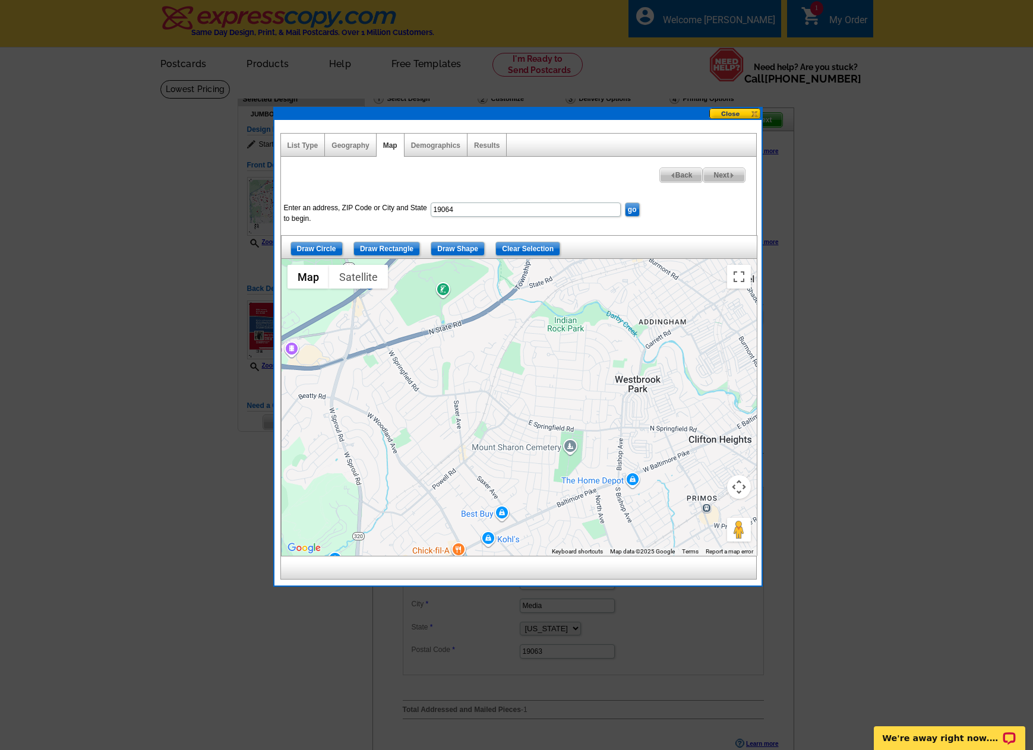
drag, startPoint x: 592, startPoint y: 490, endPoint x: 556, endPoint y: 526, distance: 51.3
click at [556, 526] on div at bounding box center [519, 407] width 475 height 297
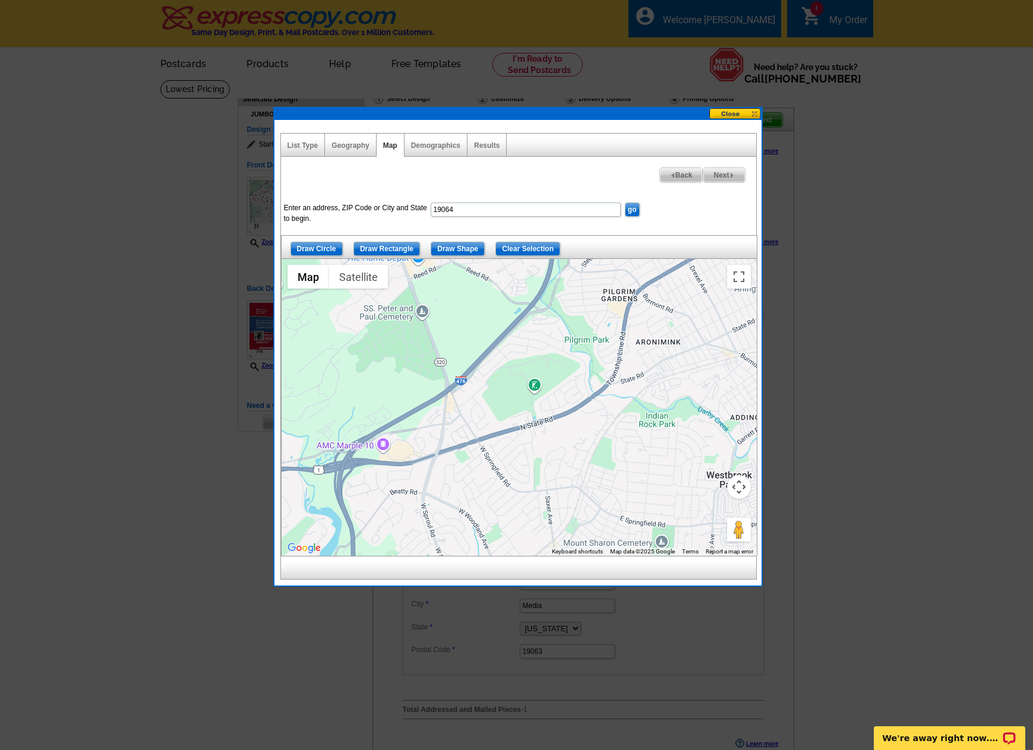
drag, startPoint x: 546, startPoint y: 365, endPoint x: 636, endPoint y: 441, distance: 118.1
click at [636, 441] on div at bounding box center [519, 407] width 475 height 297
click at [447, 245] on input "Draw Shape" at bounding box center [458, 249] width 54 height 14
click at [434, 453] on div at bounding box center [519, 407] width 475 height 297
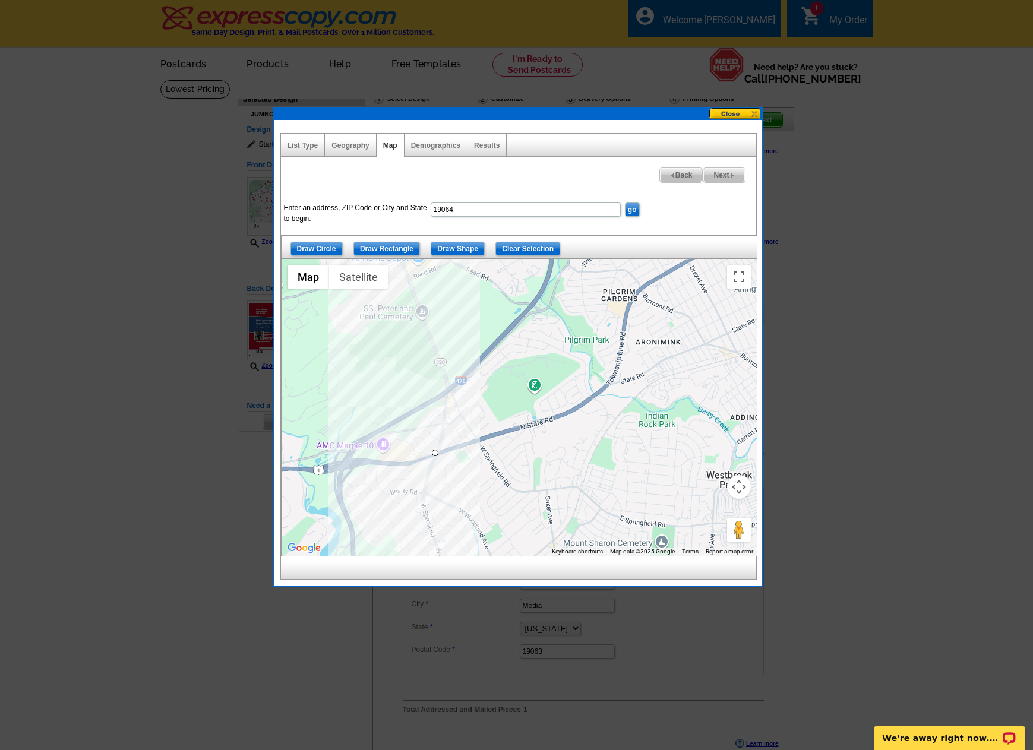
click at [447, 392] on div at bounding box center [519, 407] width 475 height 297
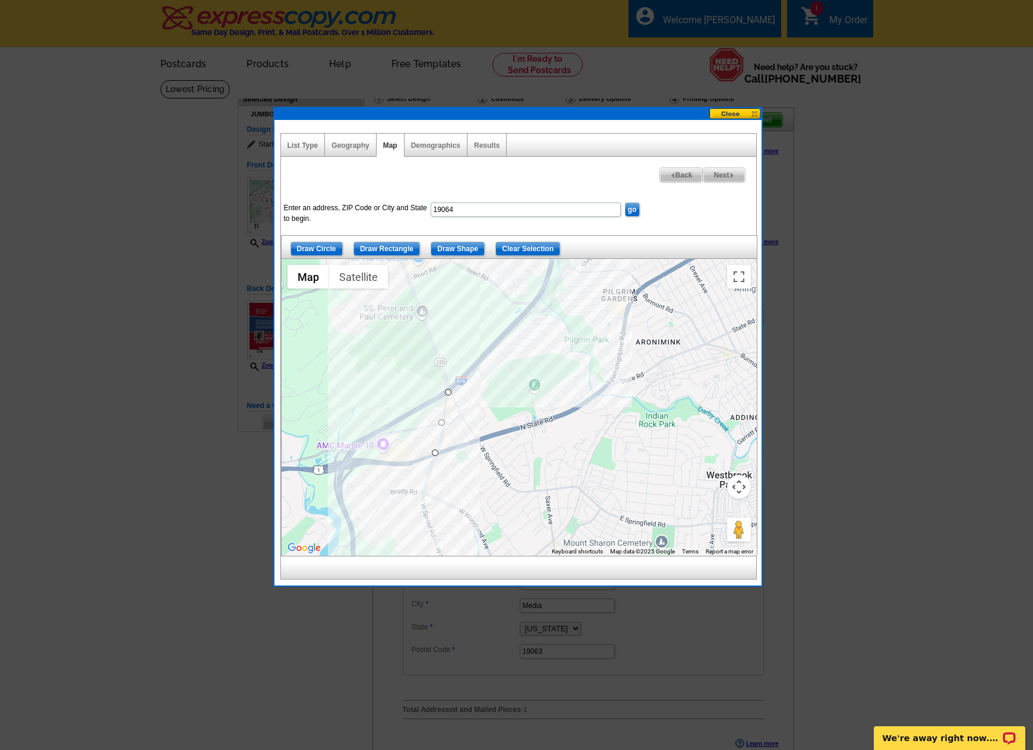
click at [479, 362] on div at bounding box center [519, 407] width 475 height 297
click at [518, 321] on div at bounding box center [519, 407] width 475 height 297
click at [564, 326] on div at bounding box center [519, 407] width 475 height 297
click at [604, 393] on div at bounding box center [519, 407] width 475 height 297
click at [564, 416] on div at bounding box center [519, 407] width 475 height 297
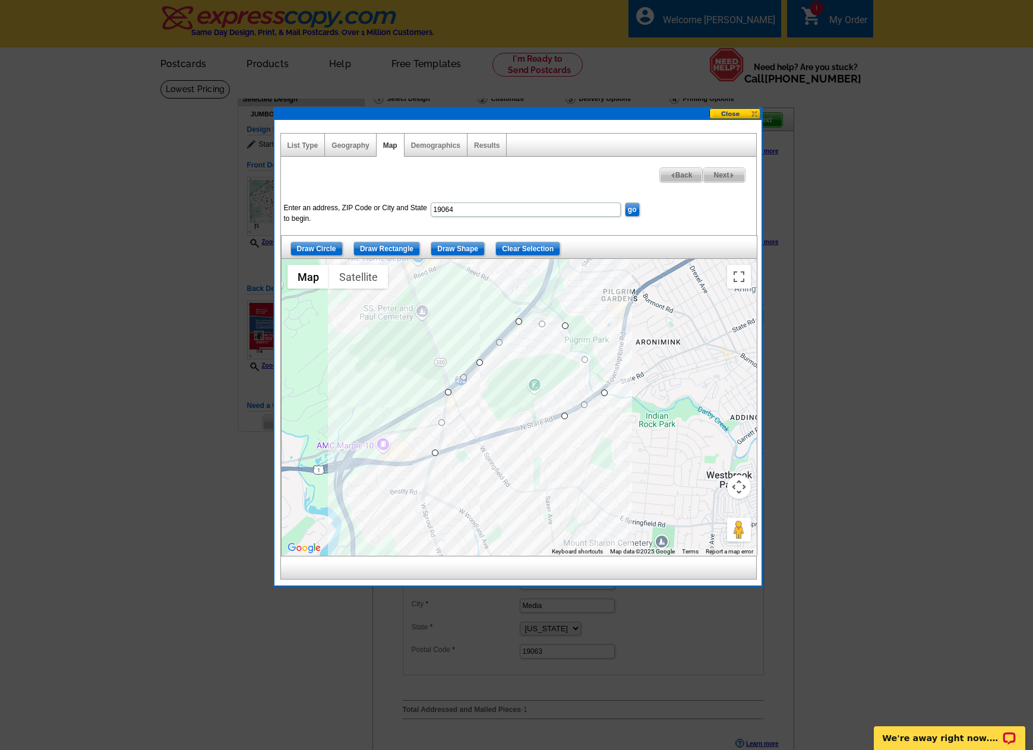
click at [437, 453] on div at bounding box center [519, 407] width 475 height 297
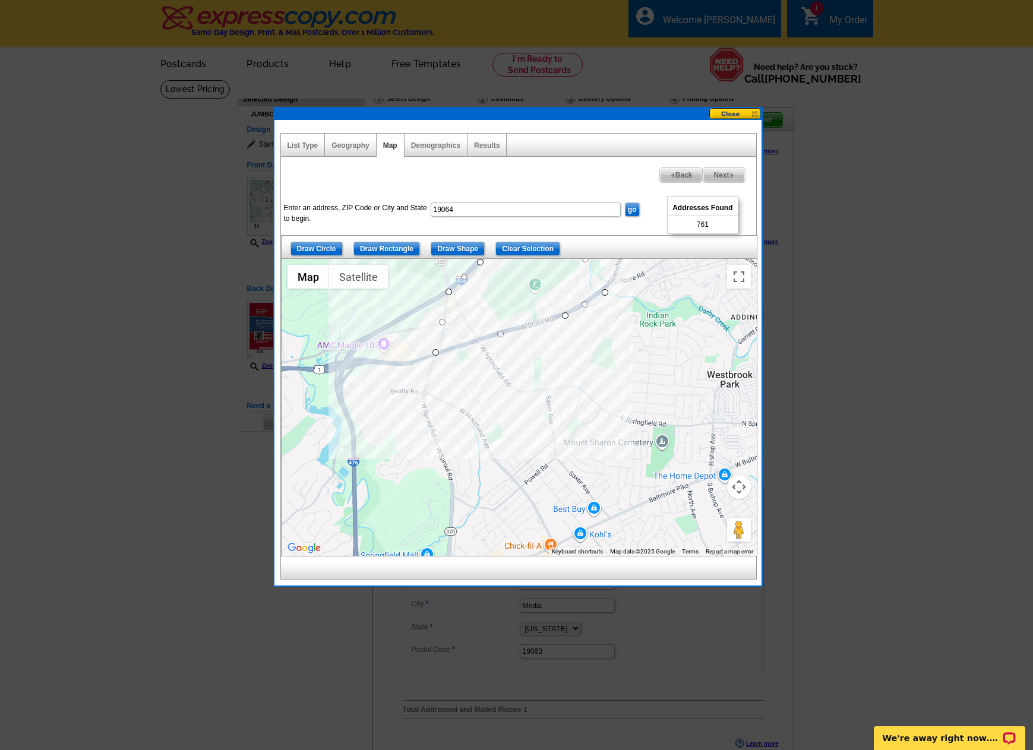
drag, startPoint x: 643, startPoint y: 488, endPoint x: 644, endPoint y: 384, distance: 104.0
click at [644, 384] on div at bounding box center [519, 407] width 475 height 297
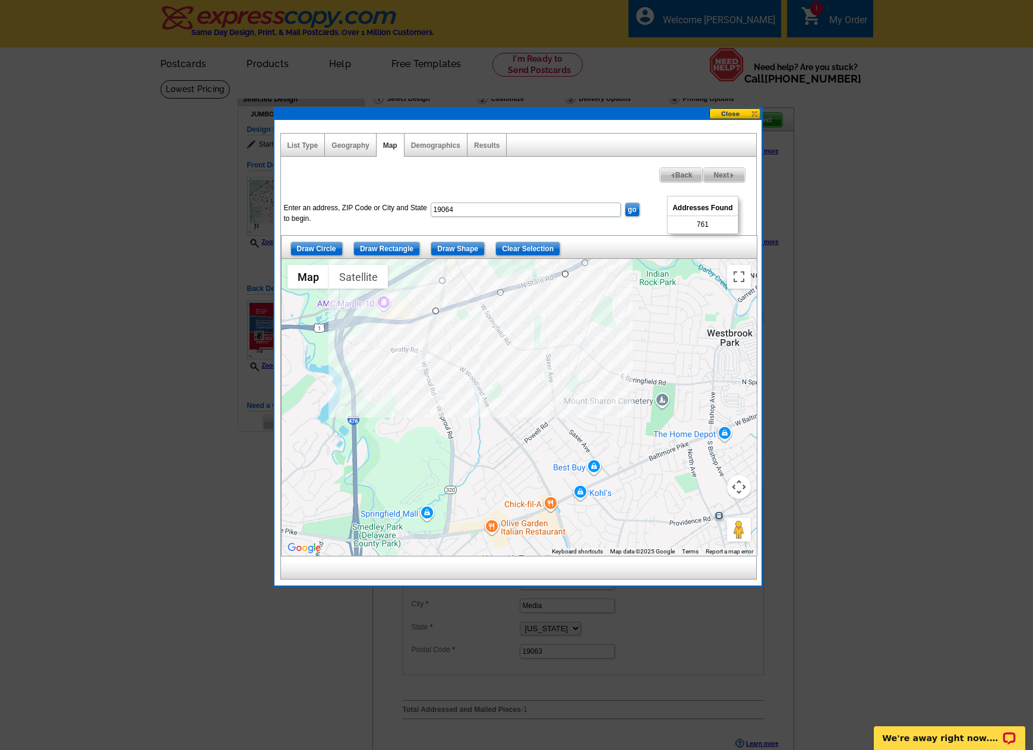
drag, startPoint x: 630, startPoint y: 507, endPoint x: 630, endPoint y: 465, distance: 42.2
click at [630, 465] on div at bounding box center [519, 407] width 475 height 297
click at [458, 250] on input "Draw Shape" at bounding box center [458, 249] width 54 height 14
click at [528, 245] on input "Clear Selection" at bounding box center [528, 249] width 65 height 14
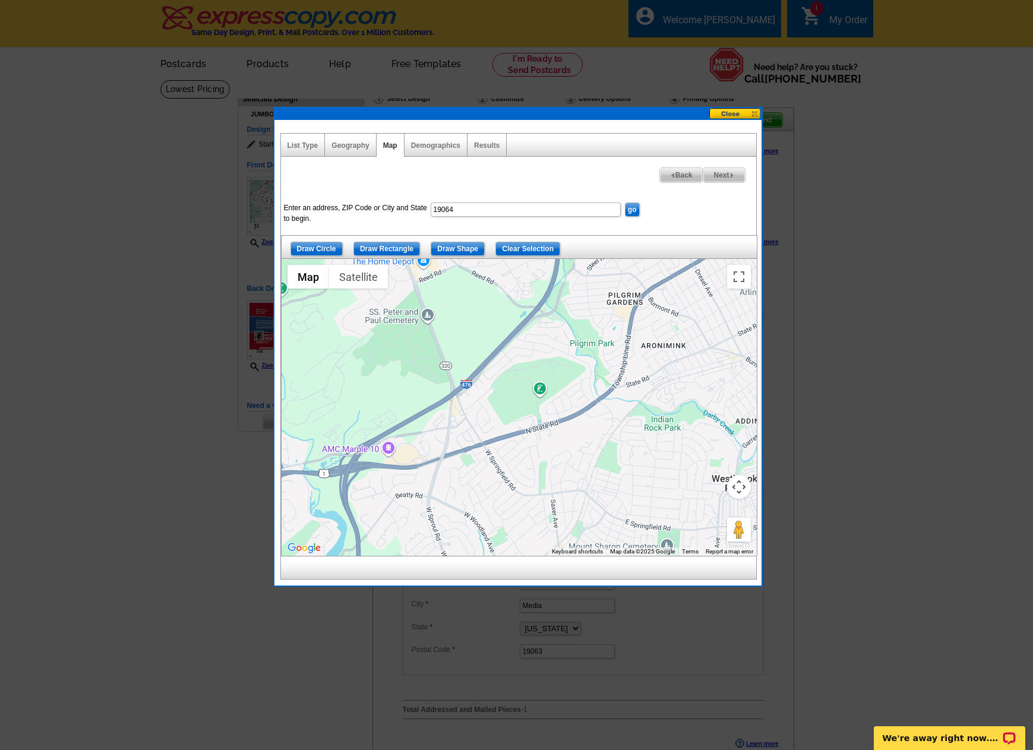
drag, startPoint x: 553, startPoint y: 360, endPoint x: 558, endPoint y: 507, distance: 147.4
click at [558, 507] on div at bounding box center [519, 407] width 475 height 297
click at [444, 153] on div "Demographics" at bounding box center [436, 145] width 63 height 23
click at [439, 148] on link "Demographics" at bounding box center [435, 145] width 49 height 8
select select
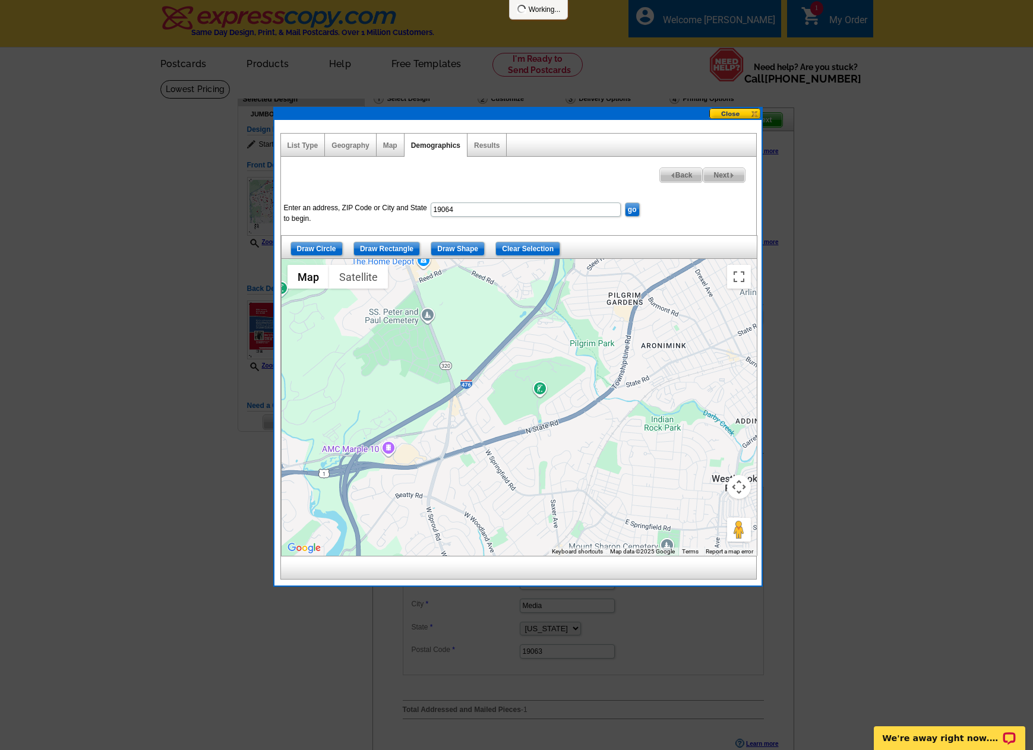
select select
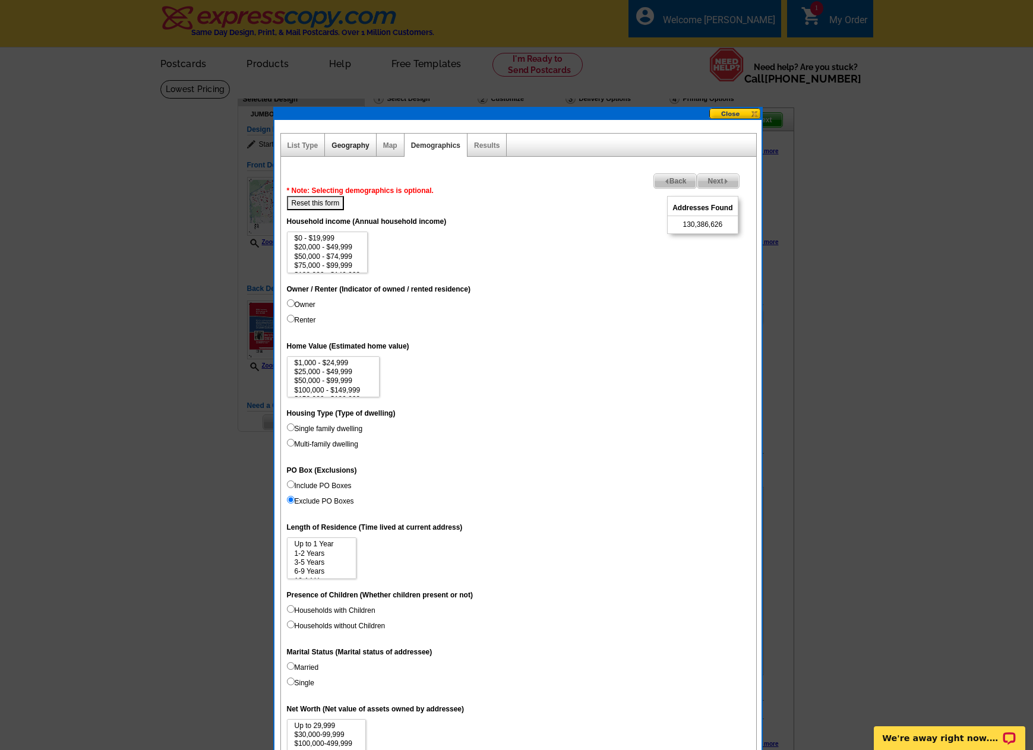
click at [349, 145] on link "Geography" at bounding box center [350, 145] width 37 height 8
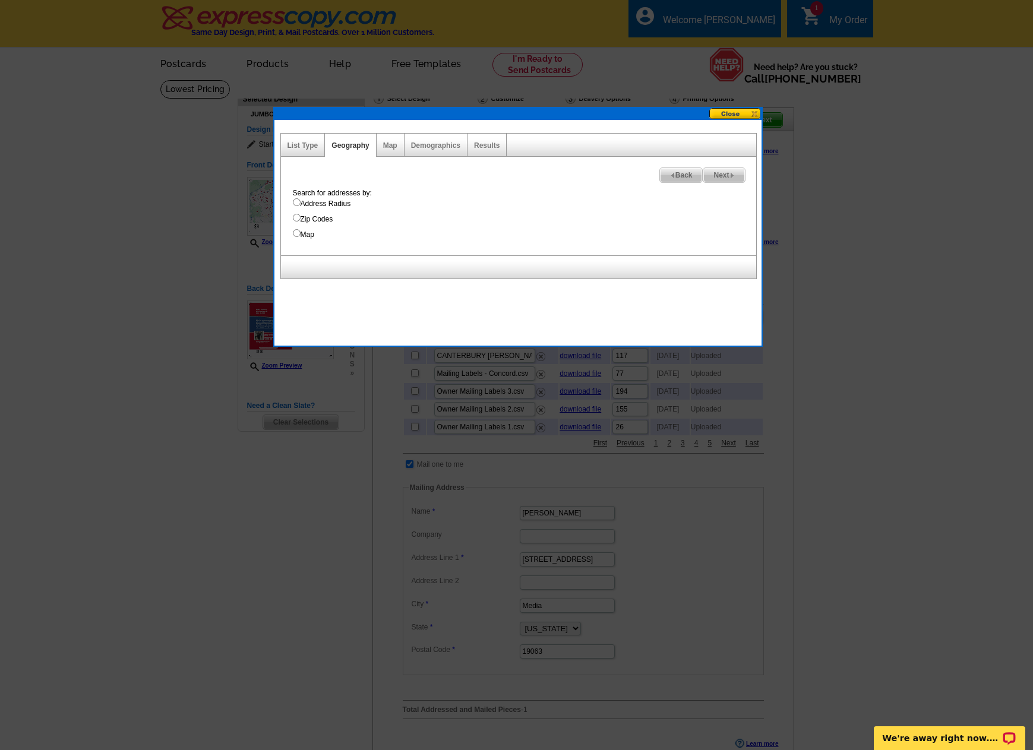
click at [730, 114] on button at bounding box center [735, 113] width 52 height 11
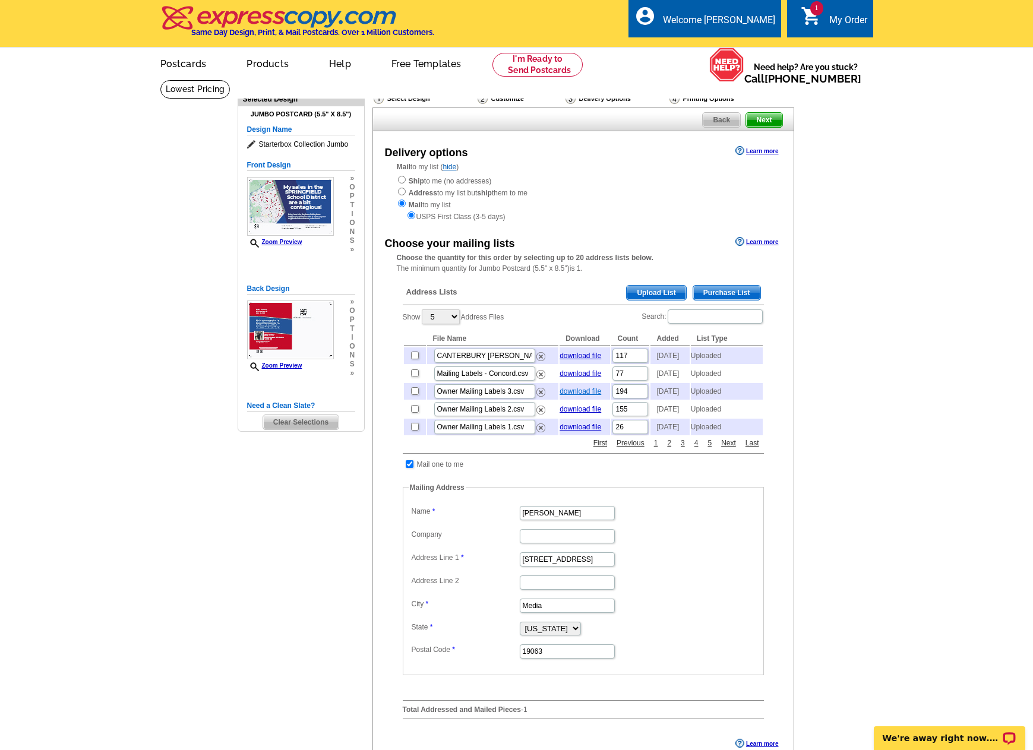
click at [585, 396] on link "download file" at bounding box center [581, 391] width 42 height 8
click at [455, 317] on select "5 10 25 50 100" at bounding box center [441, 317] width 38 height 15
select select "50"
click at [423, 310] on select "5 10 25 50 100" at bounding box center [441, 317] width 38 height 15
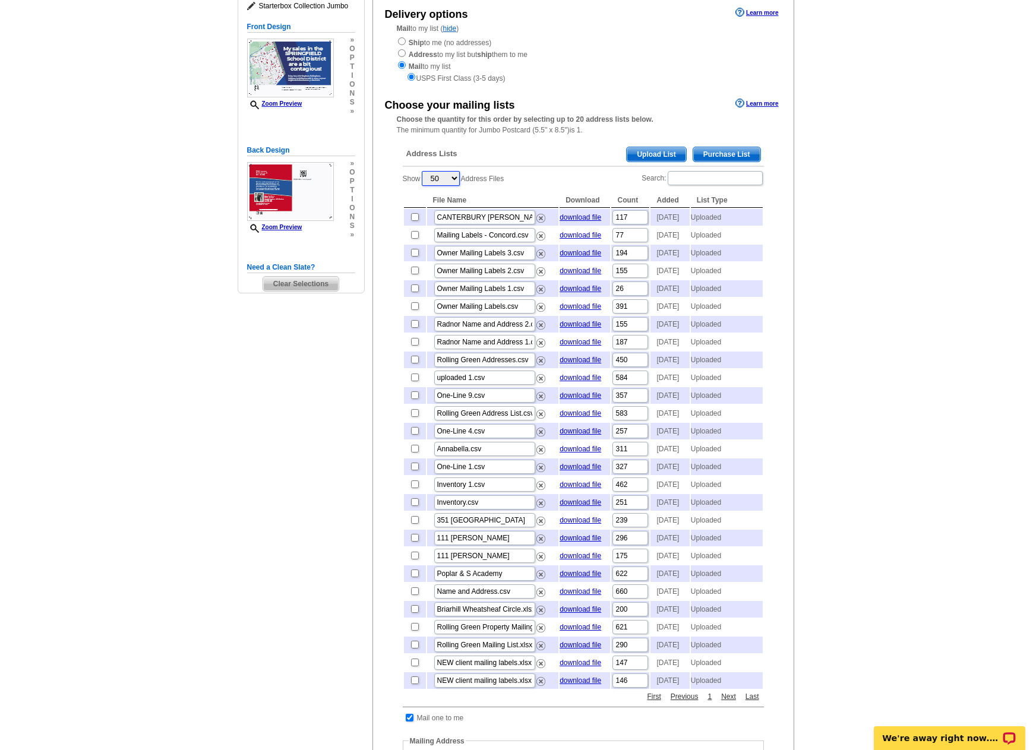
scroll to position [119, 0]
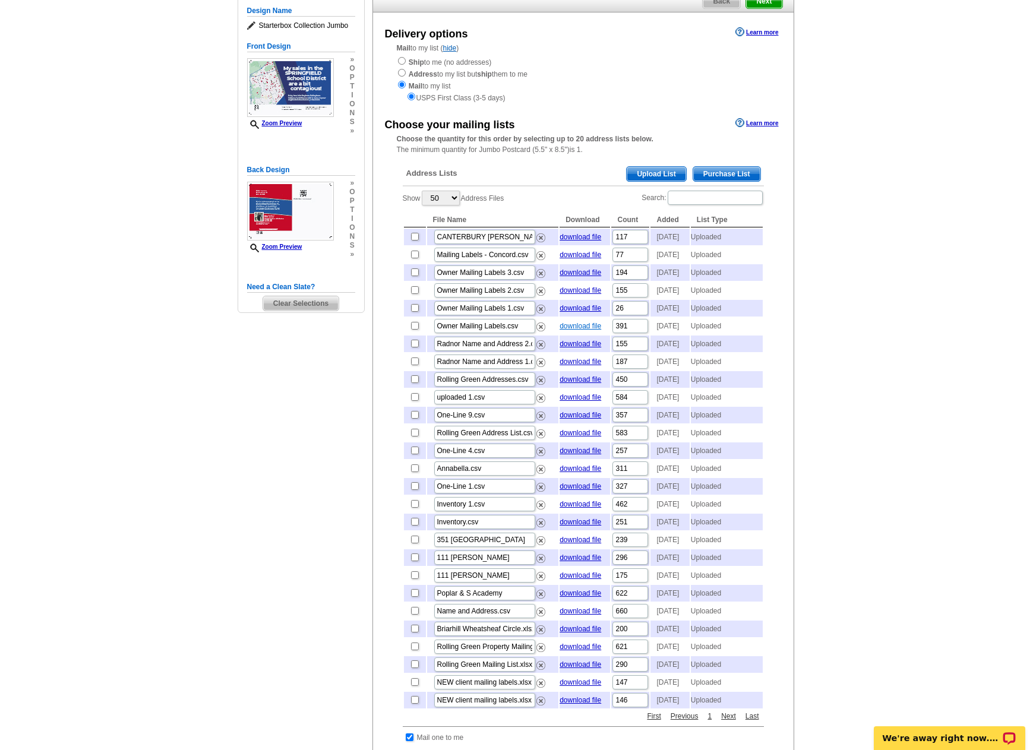
click at [572, 330] on link "download file" at bounding box center [581, 326] width 42 height 8
click at [590, 402] on link "download file" at bounding box center [581, 397] width 42 height 8
click at [580, 455] on link "download file" at bounding box center [581, 451] width 42 height 8
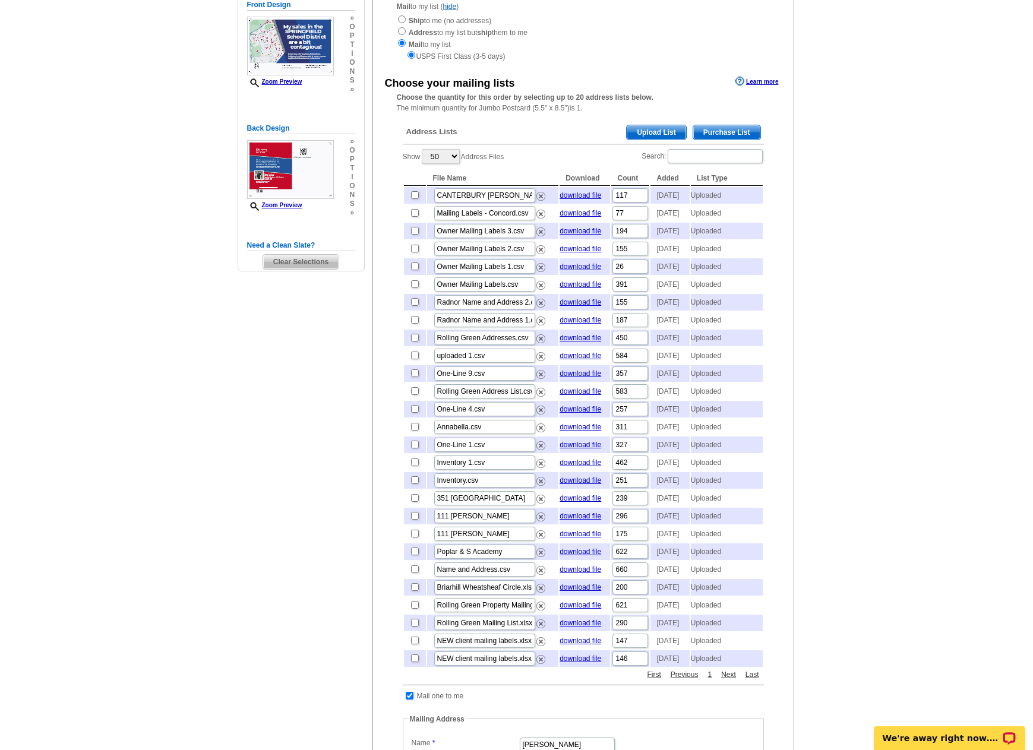
scroll to position [178, 0]
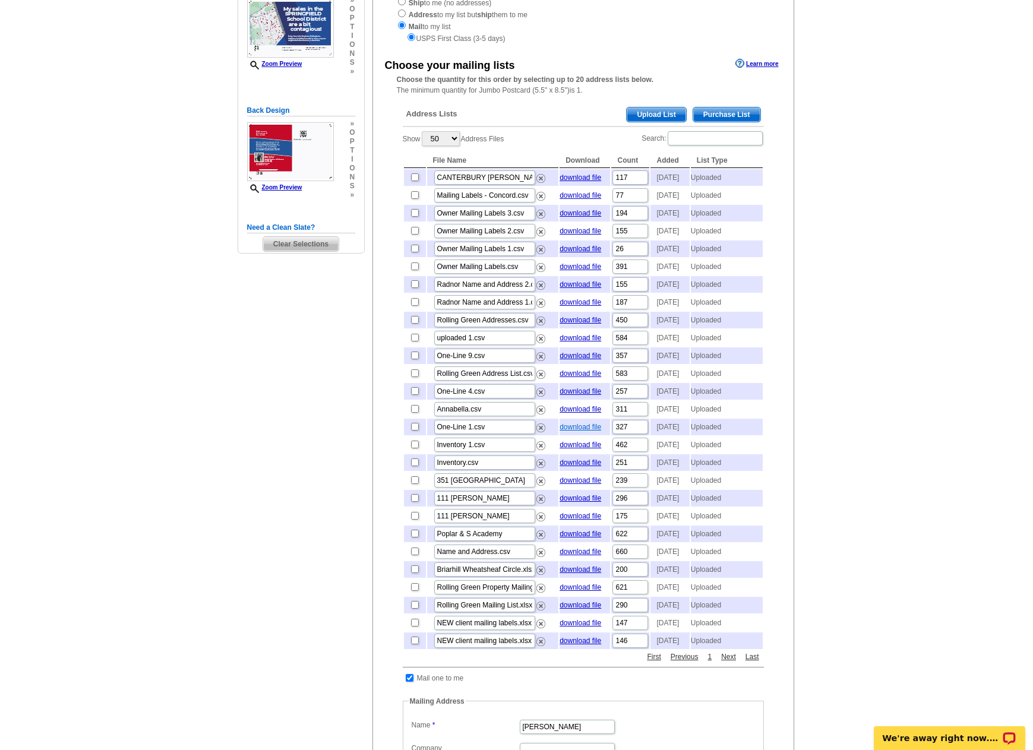
click at [578, 431] on link "download file" at bounding box center [581, 427] width 42 height 8
click at [583, 503] on link "download file" at bounding box center [581, 498] width 42 height 8
click at [592, 503] on link "download file" at bounding box center [581, 498] width 42 height 8
click at [585, 521] on link "download file" at bounding box center [581, 516] width 42 height 8
click at [579, 235] on link "download file" at bounding box center [581, 231] width 42 height 8
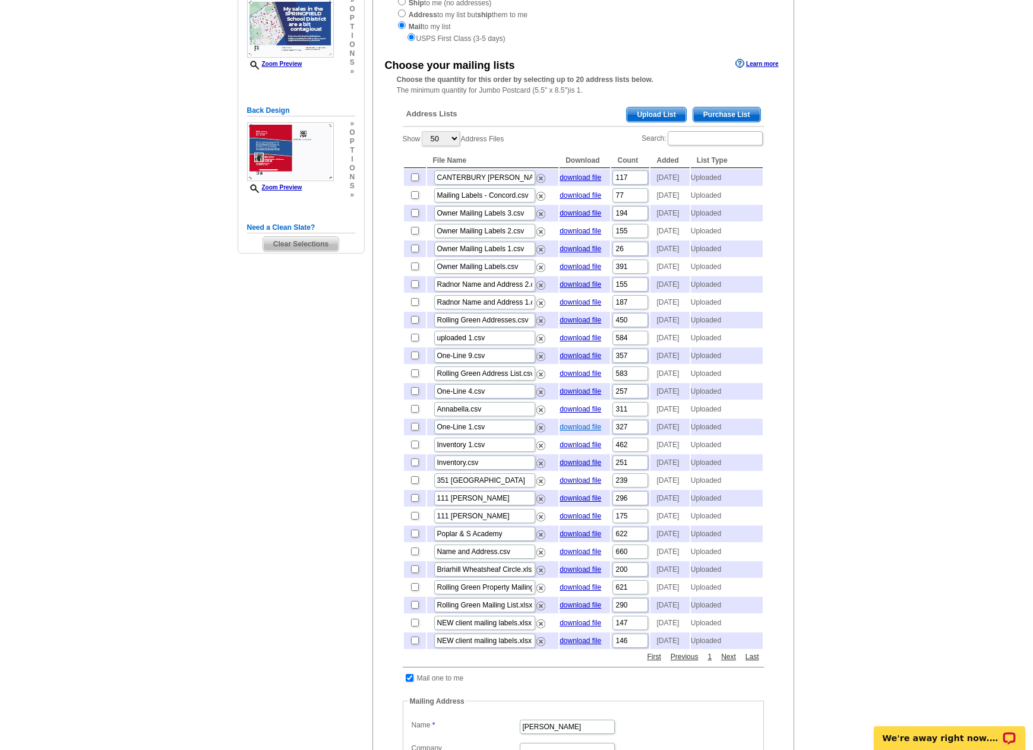
click at [572, 431] on link "download file" at bounding box center [581, 427] width 42 height 8
click at [577, 449] on link "download file" at bounding box center [581, 445] width 42 height 8
